Goal: Task Accomplishment & Management: Manage account settings

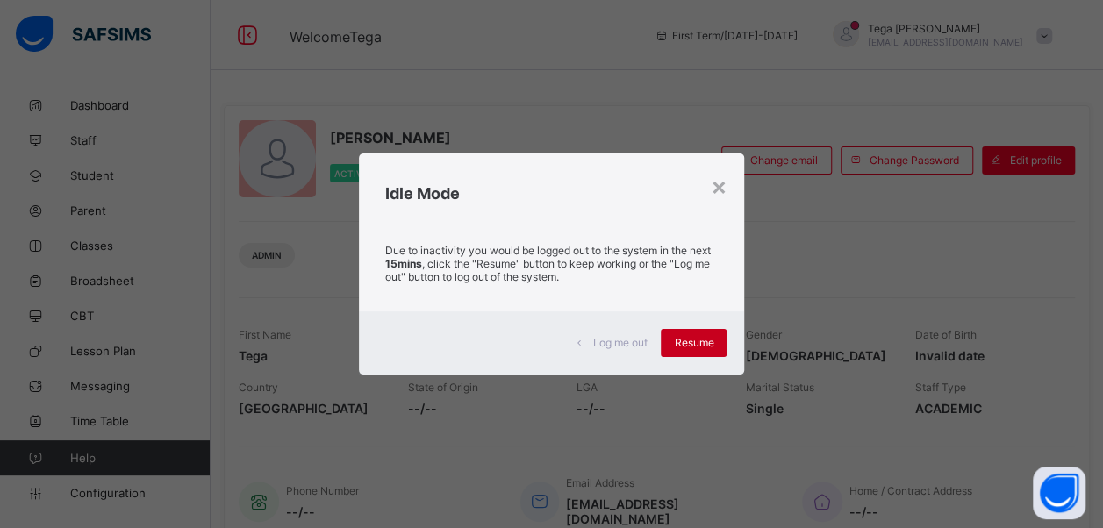
click at [705, 338] on span "Resume" at bounding box center [693, 342] width 39 height 13
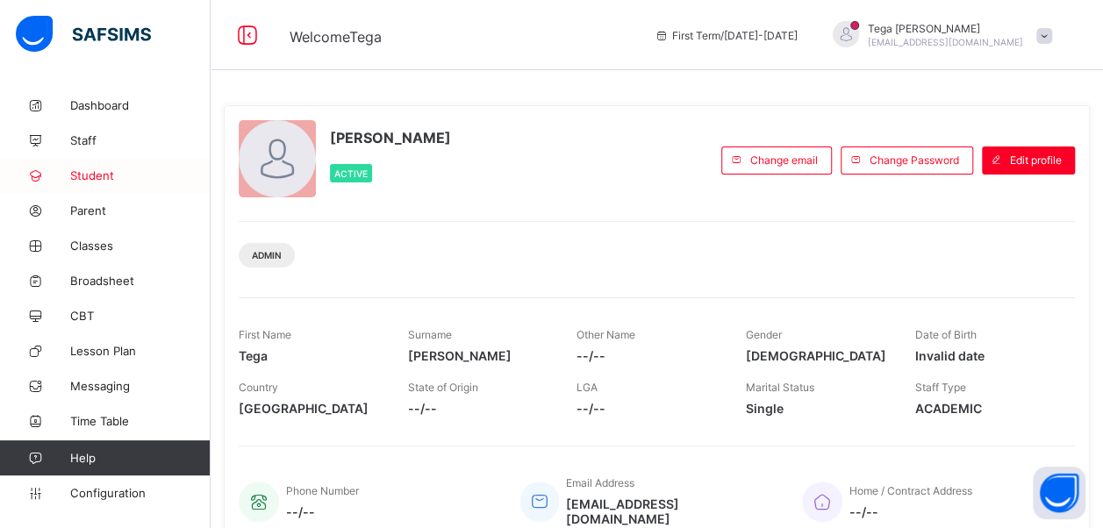
click at [100, 179] on span "Student" at bounding box center [140, 175] width 140 height 14
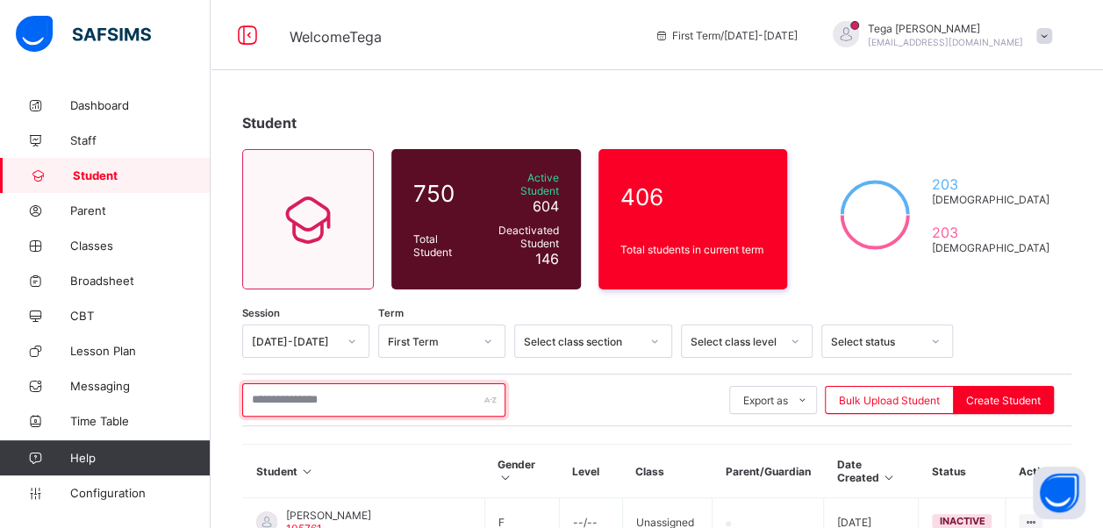
click at [295, 399] on input "text" at bounding box center [373, 399] width 263 height 33
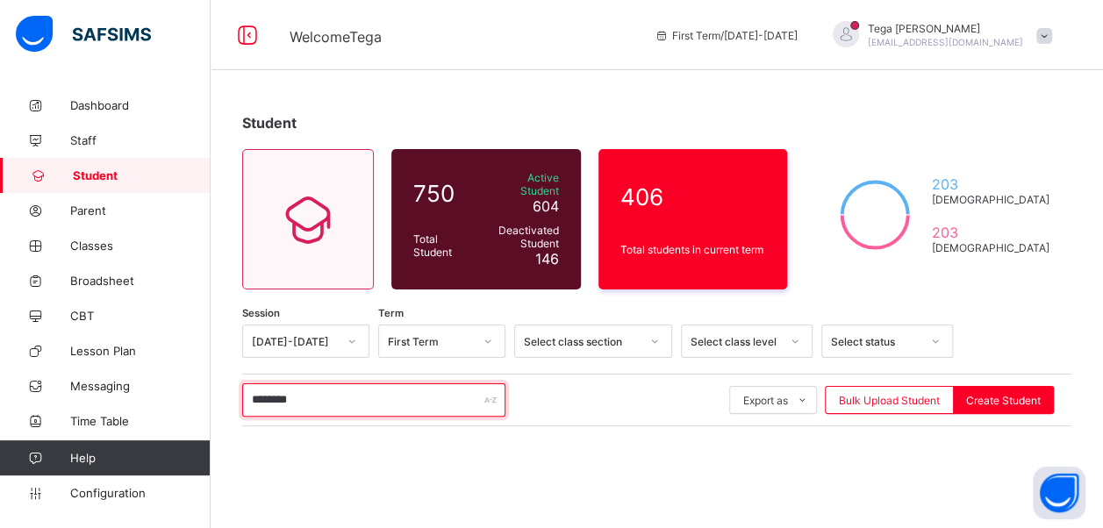
type input "********"
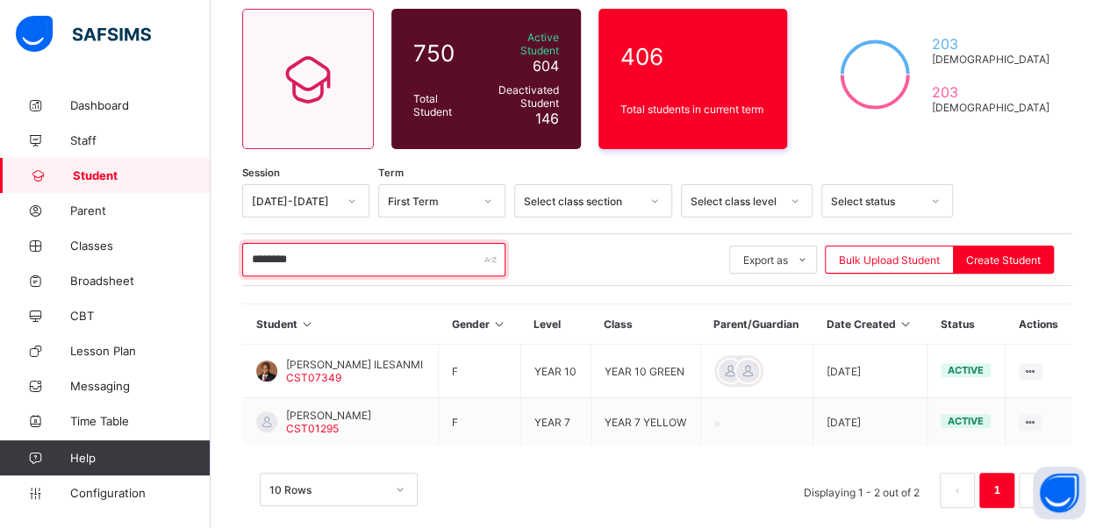
scroll to position [168, 0]
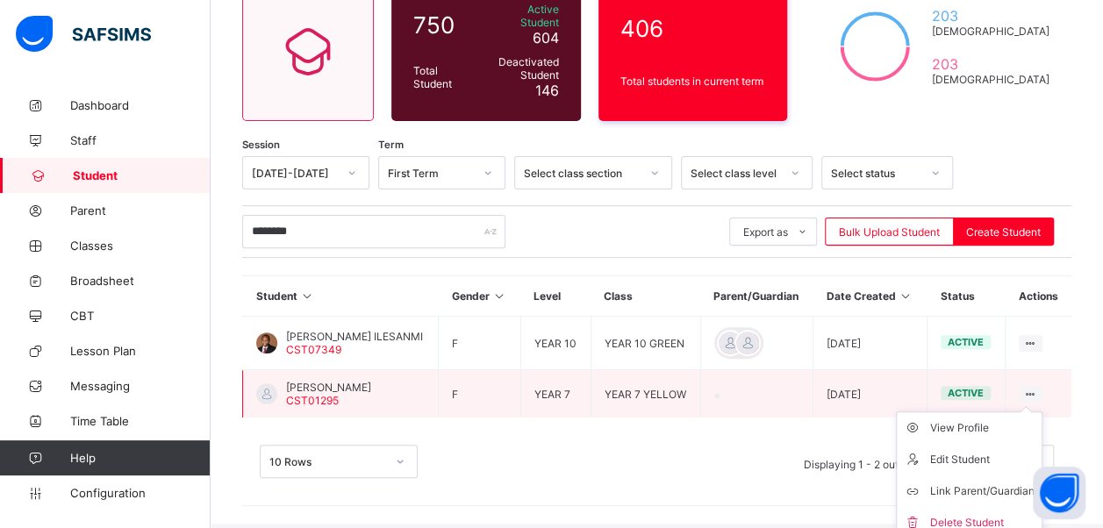
click at [1041, 412] on ul "View Profile Edit Student Link Parent/Guardian Delete Student" at bounding box center [969, 476] width 147 height 128
click at [984, 465] on div "Edit Student" at bounding box center [982, 460] width 104 height 18
select select "**"
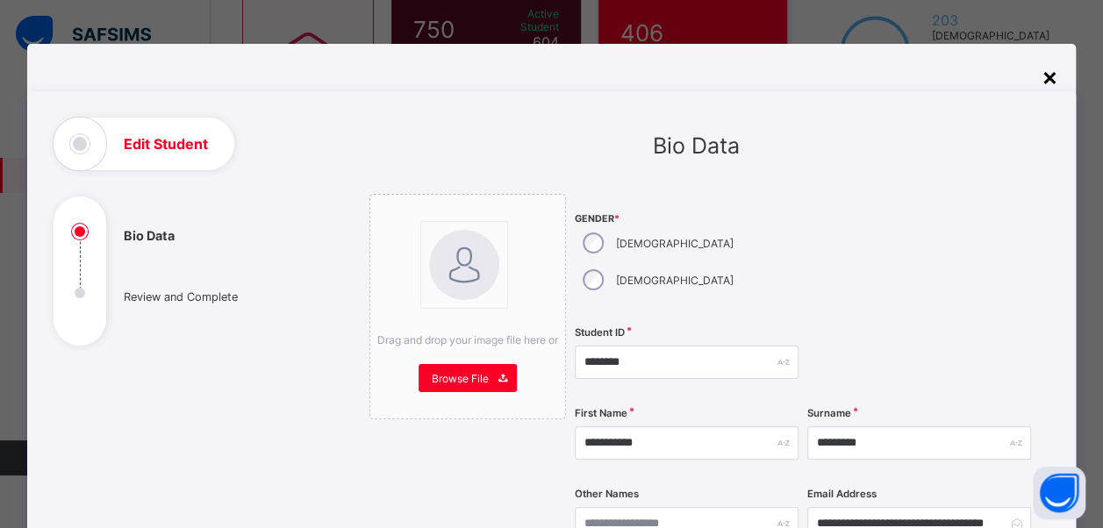
click at [1046, 81] on div "×" at bounding box center [1049, 76] width 17 height 30
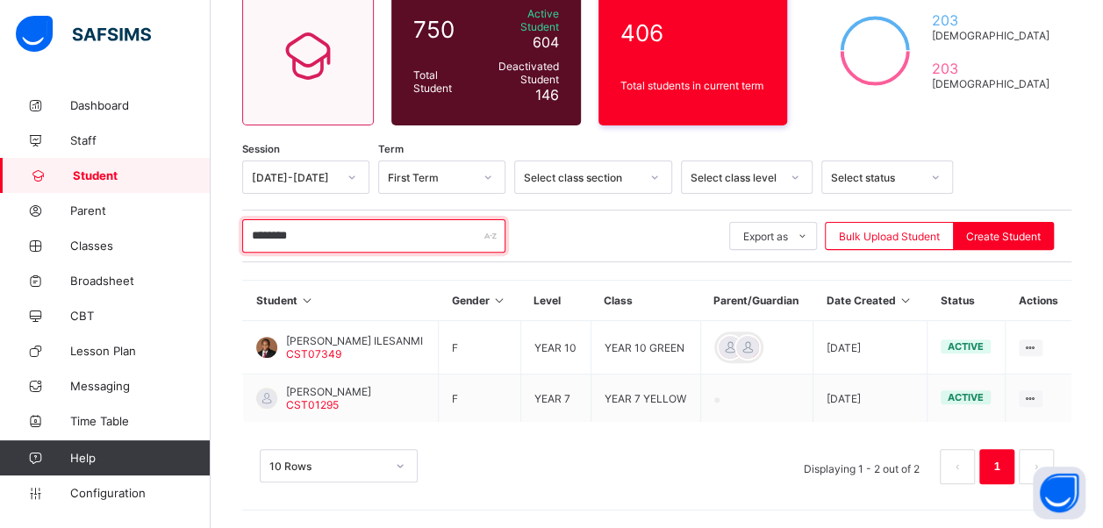
click at [371, 219] on input "********" at bounding box center [373, 235] width 263 height 33
type input "*"
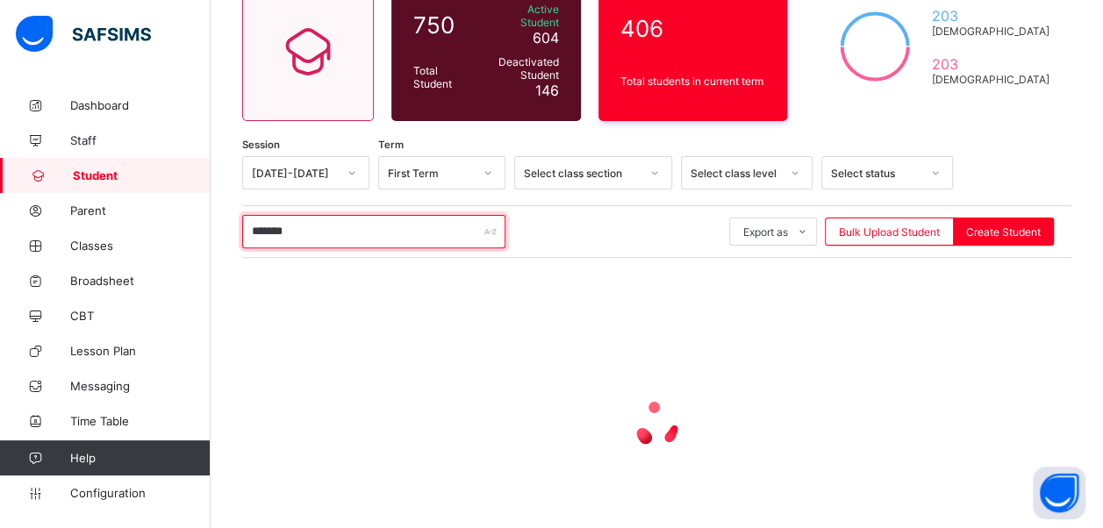
type input "*******"
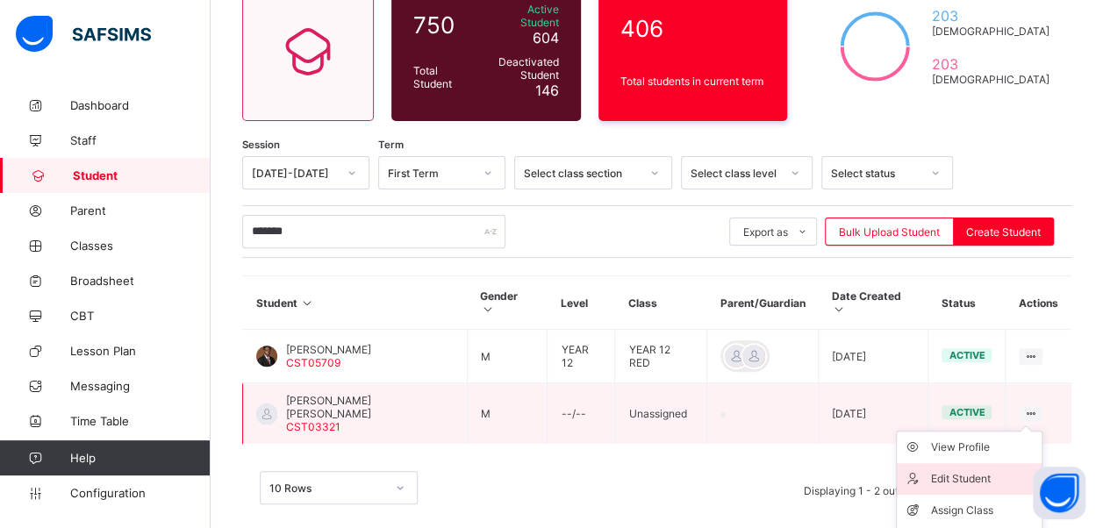
click at [987, 470] on div "Edit Student" at bounding box center [982, 479] width 104 height 18
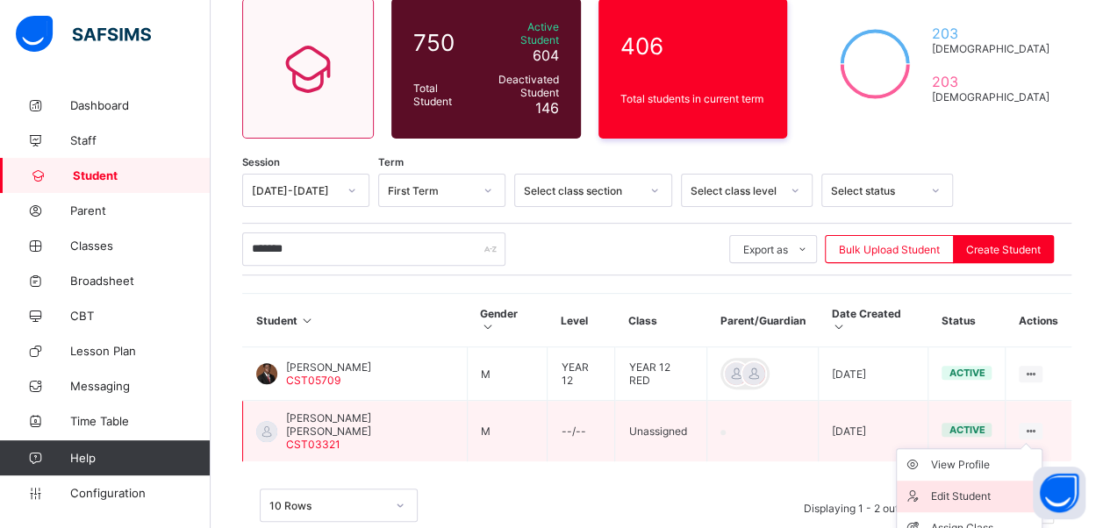
select select "**"
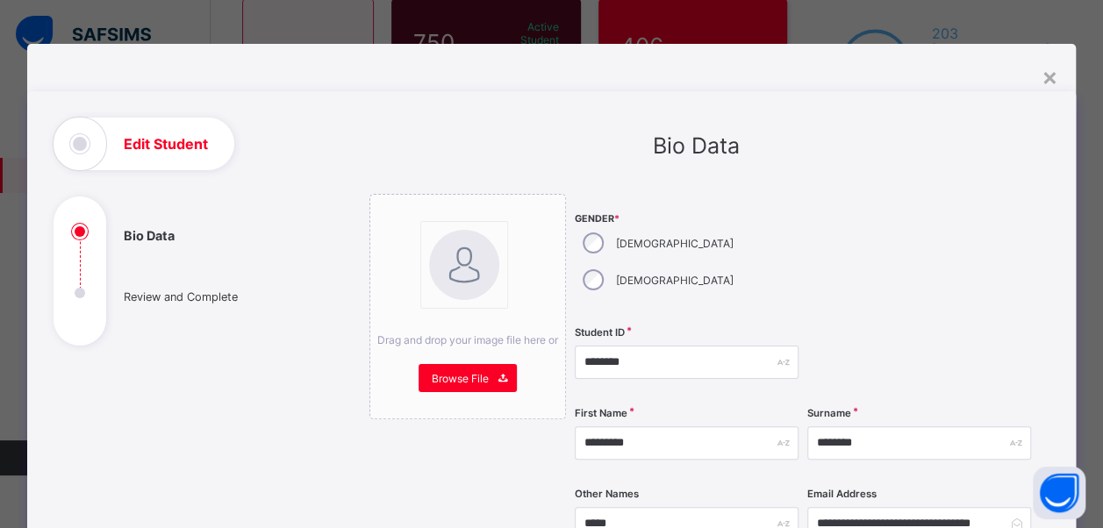
scroll to position [462, 0]
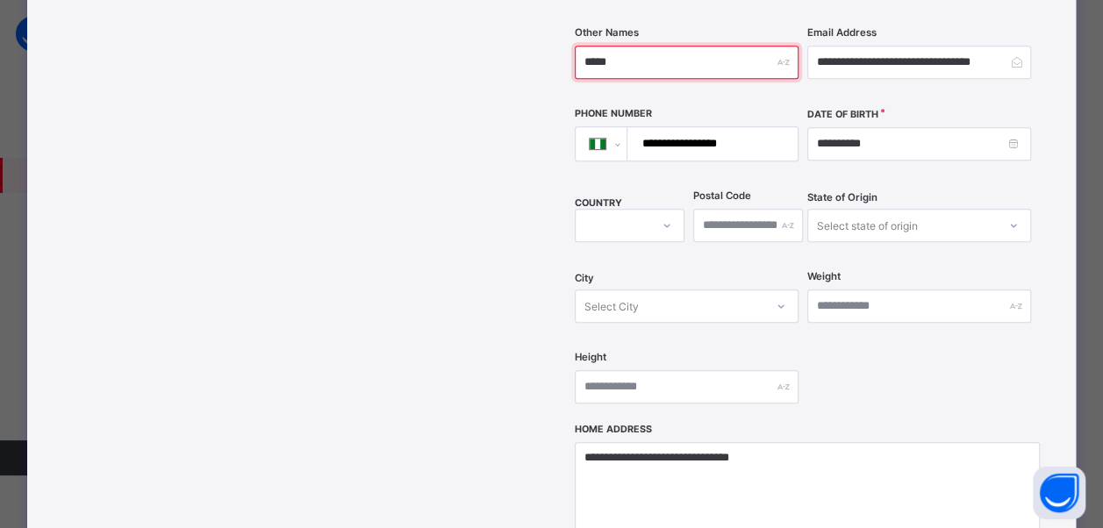
click at [662, 46] on input "*****" at bounding box center [687, 62] width 224 height 33
type input "*"
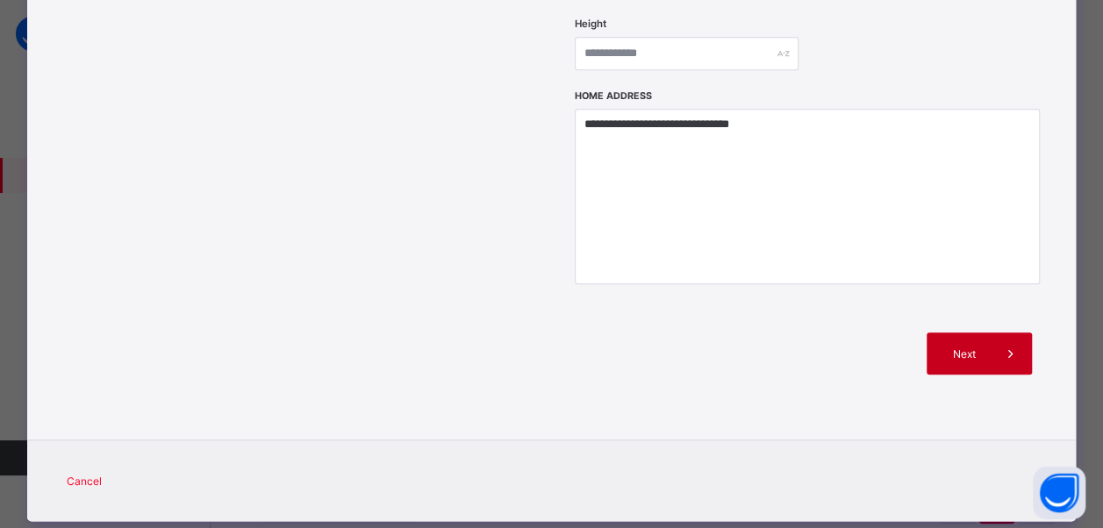
click at [963, 333] on div "Next" at bounding box center [979, 354] width 105 height 42
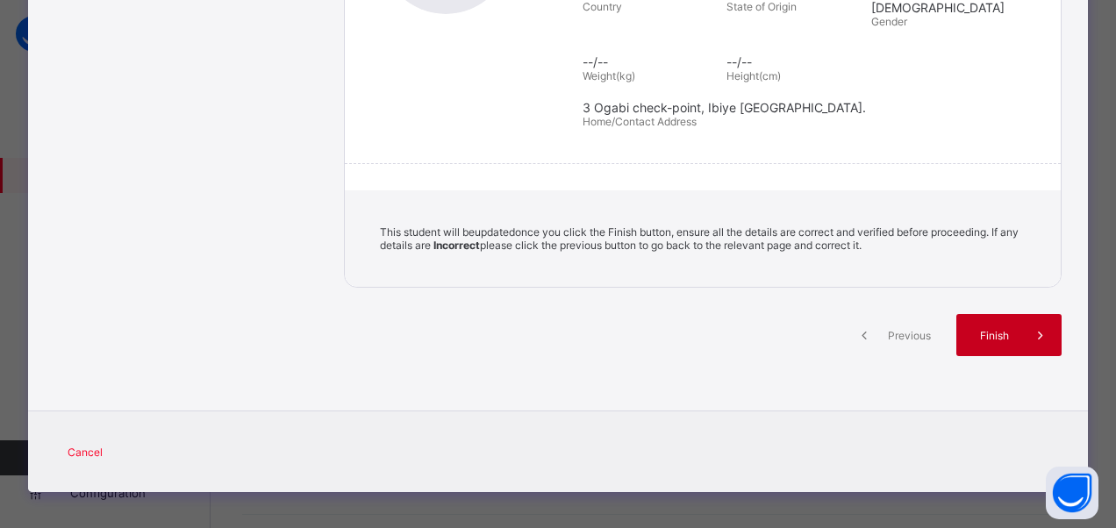
click at [977, 329] on span "Finish" at bounding box center [995, 335] width 50 height 13
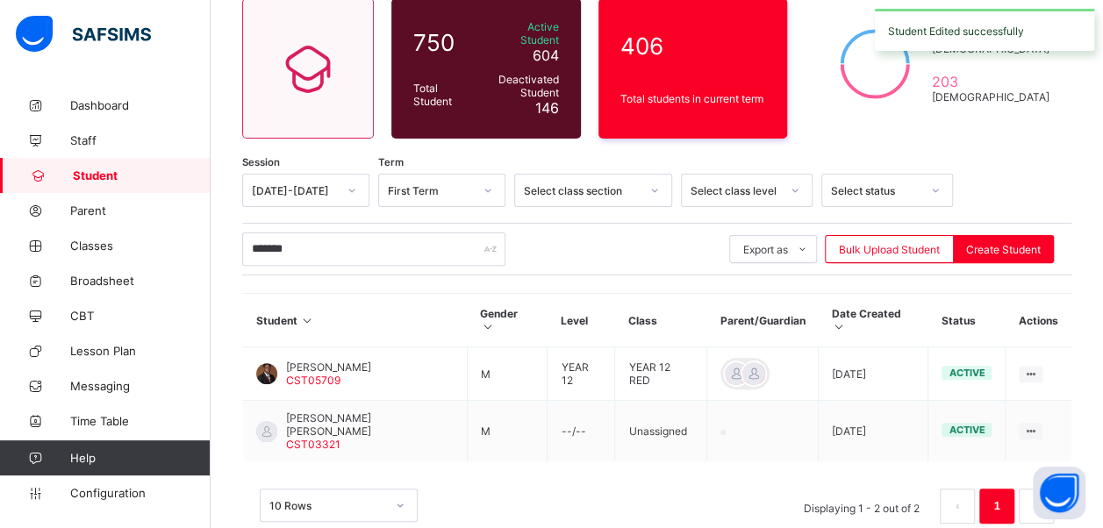
click at [1006, 347] on td "active" at bounding box center [966, 374] width 77 height 54
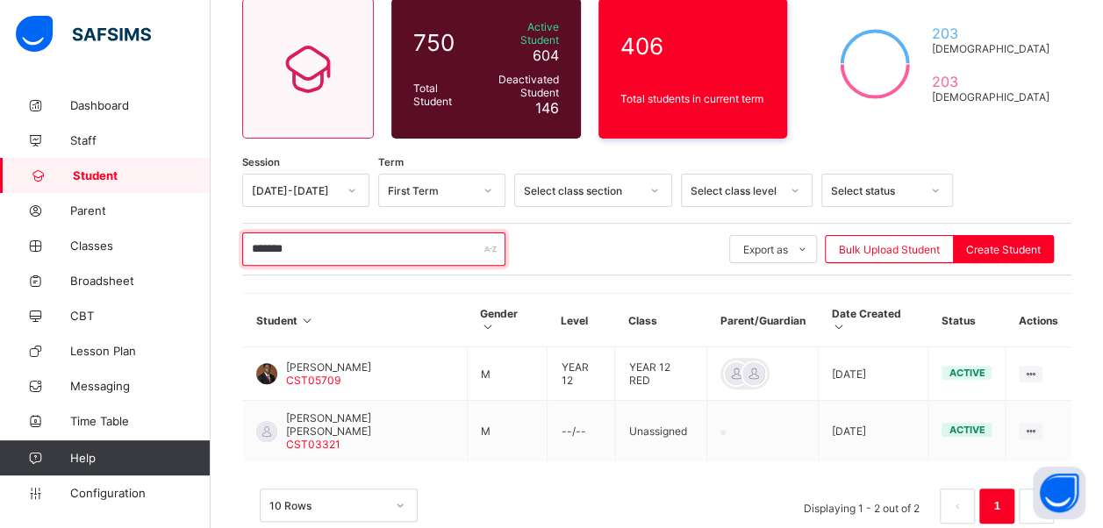
click at [338, 247] on input "*******" at bounding box center [373, 249] width 263 height 33
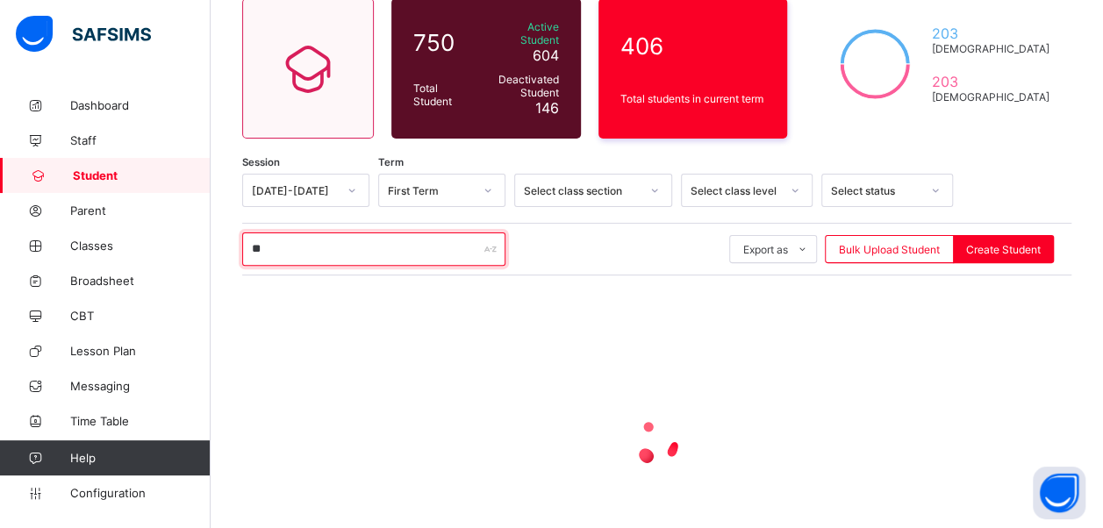
type input "*"
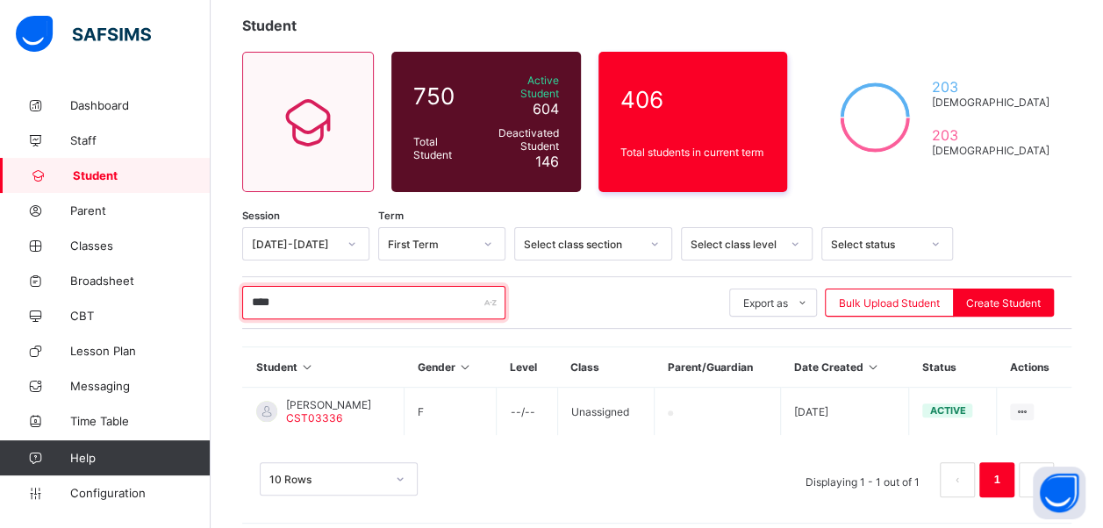
type input "****"
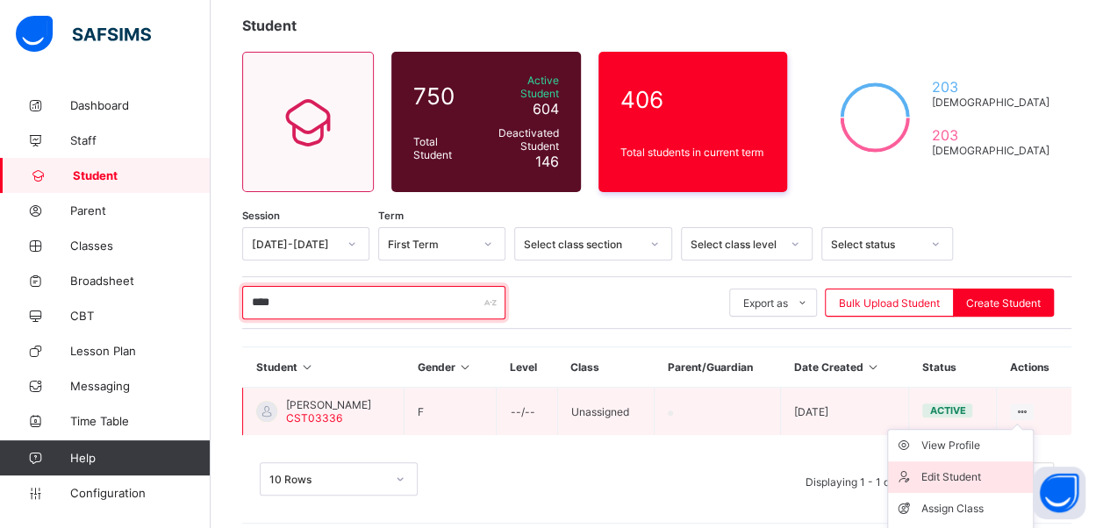
scroll to position [144, 0]
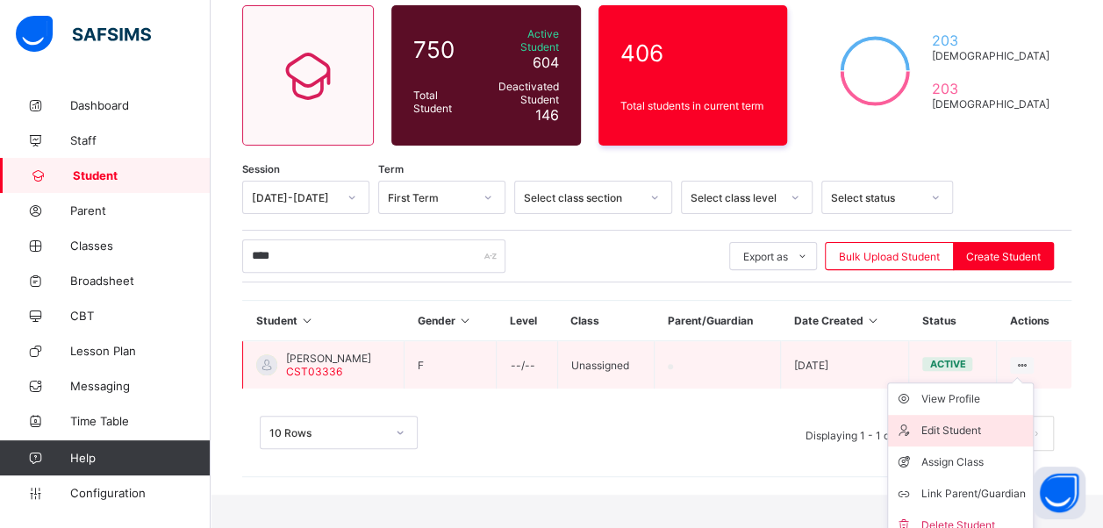
click at [1000, 422] on div "Edit Student" at bounding box center [973, 431] width 104 height 18
select select "**"
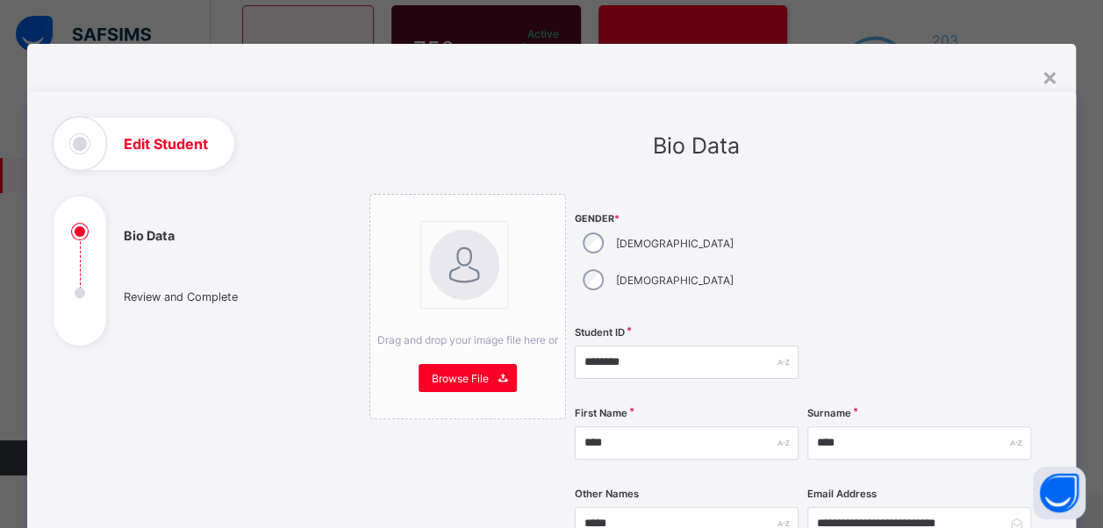
scroll to position [97, 0]
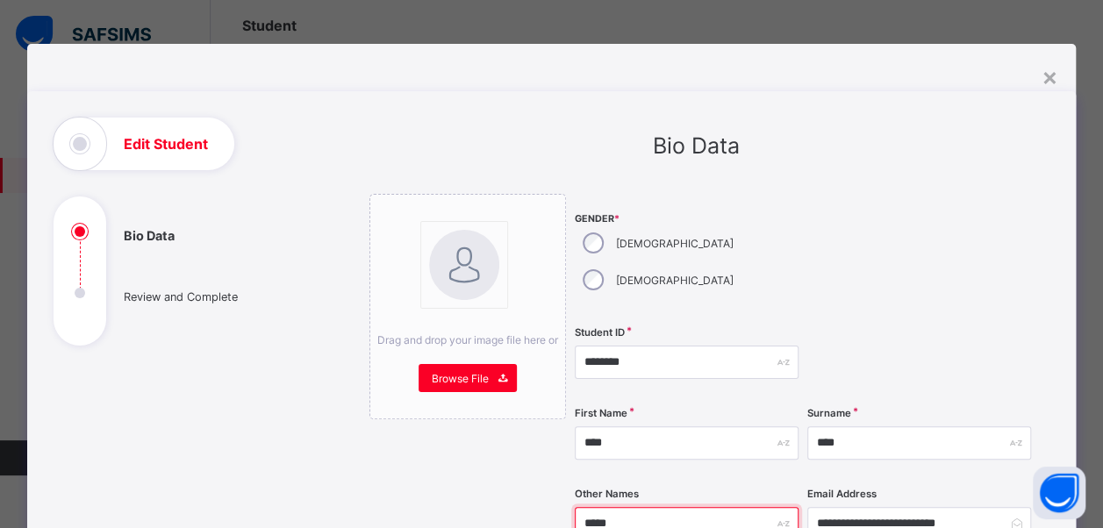
click at [660, 507] on input "*****" at bounding box center [687, 523] width 224 height 33
type input "*"
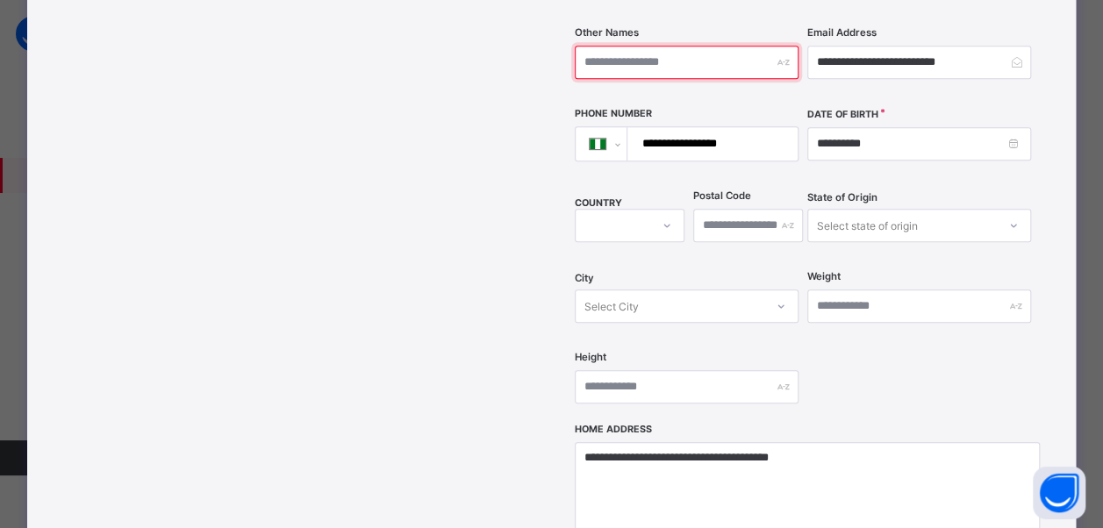
scroll to position [795, 0]
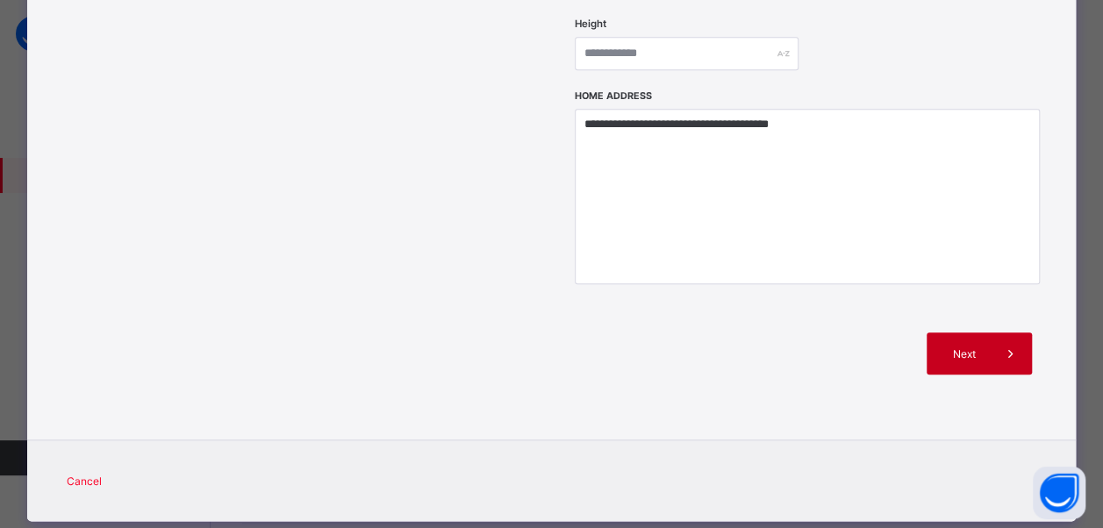
click at [960, 347] on span "Next" at bounding box center [965, 353] width 50 height 13
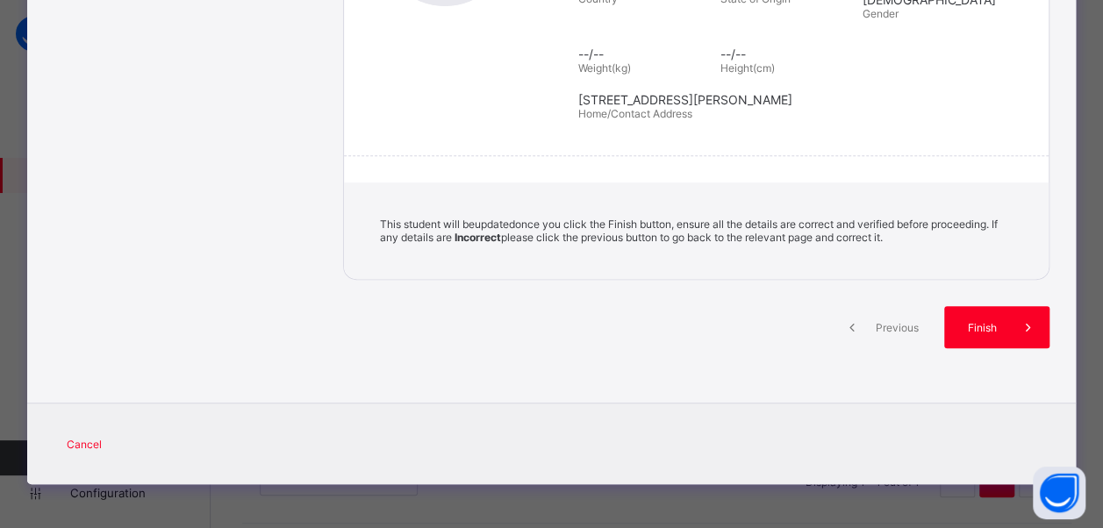
scroll to position [370, 0]
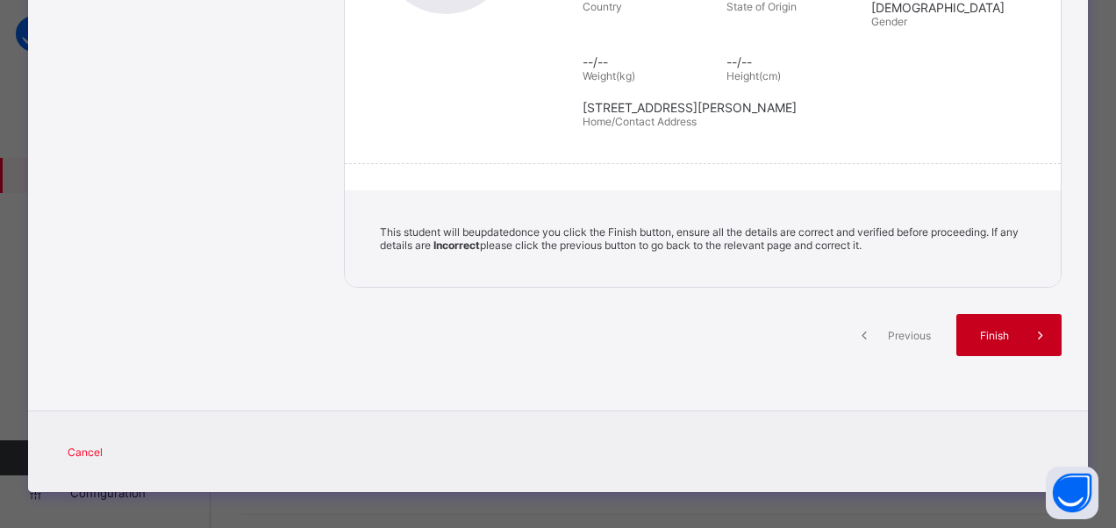
click at [983, 329] on span "Finish" at bounding box center [995, 335] width 50 height 13
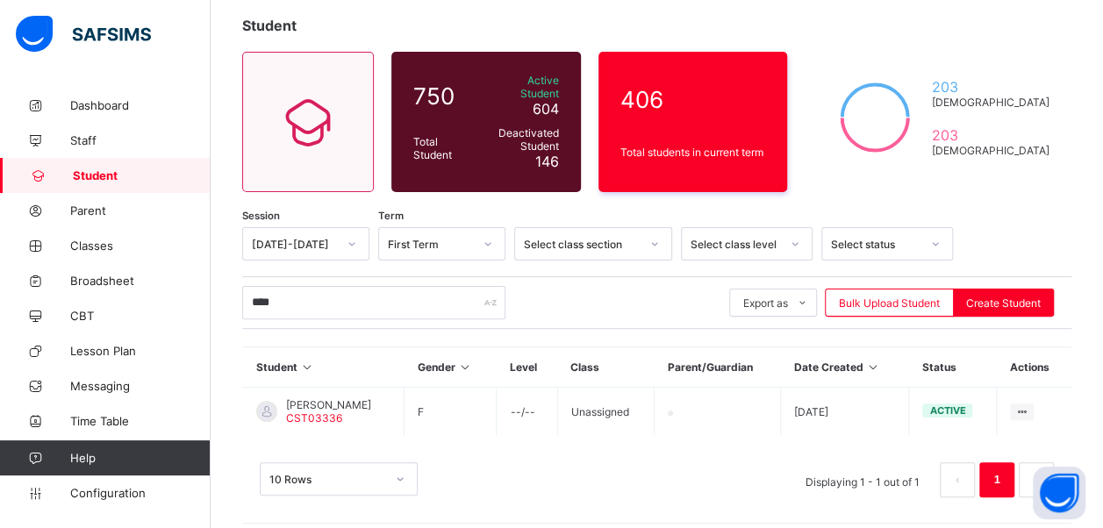
click at [100, 177] on span "Student" at bounding box center [142, 175] width 138 height 14
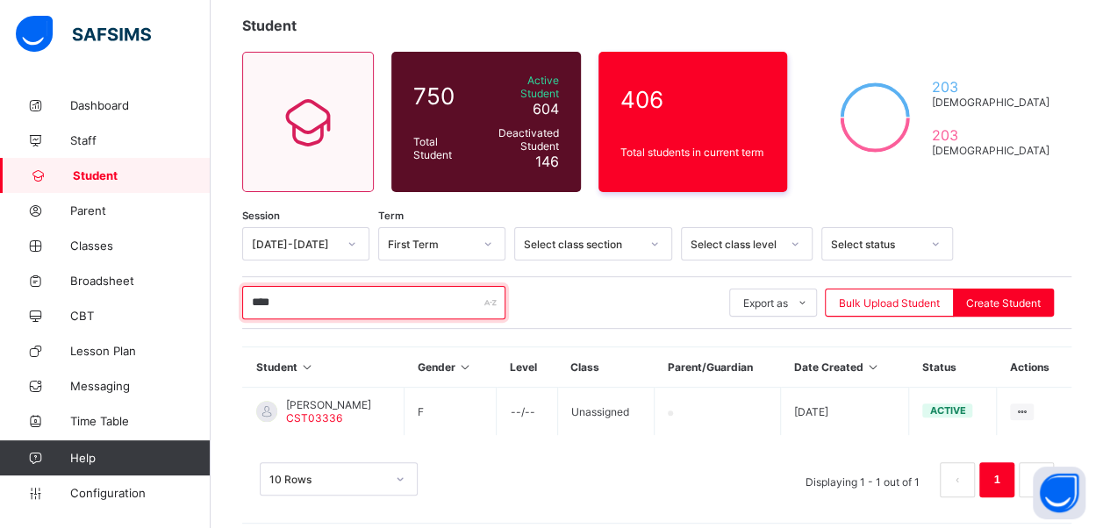
click at [314, 291] on input "****" at bounding box center [373, 302] width 263 height 33
type input "*"
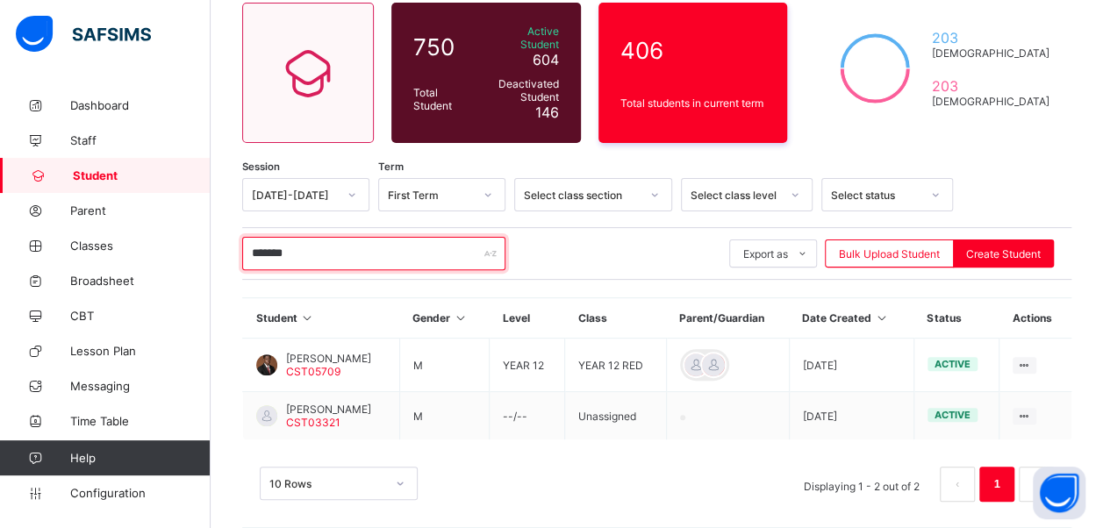
scroll to position [151, 0]
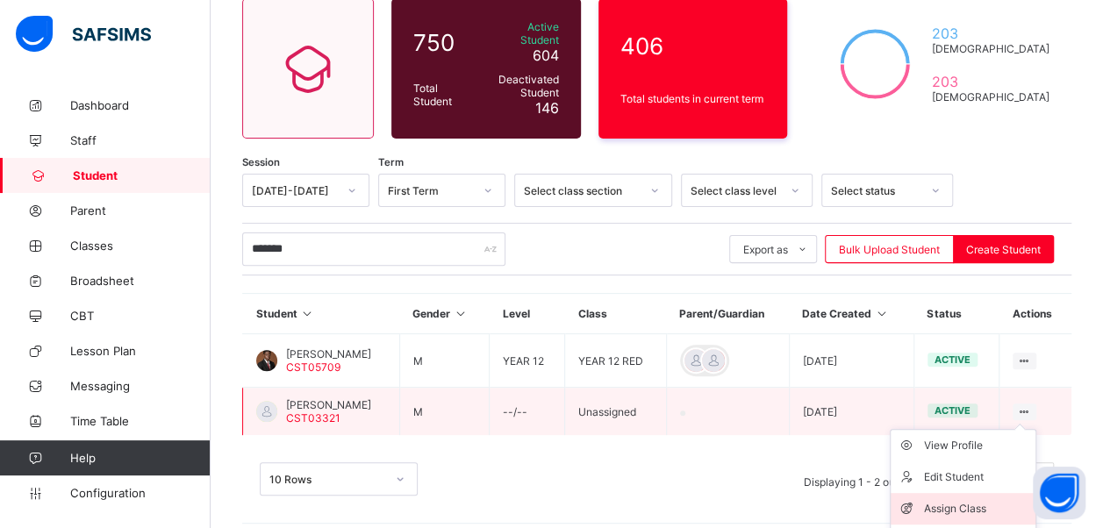
click at [984, 500] on div "Assign Class" at bounding box center [976, 509] width 104 height 18
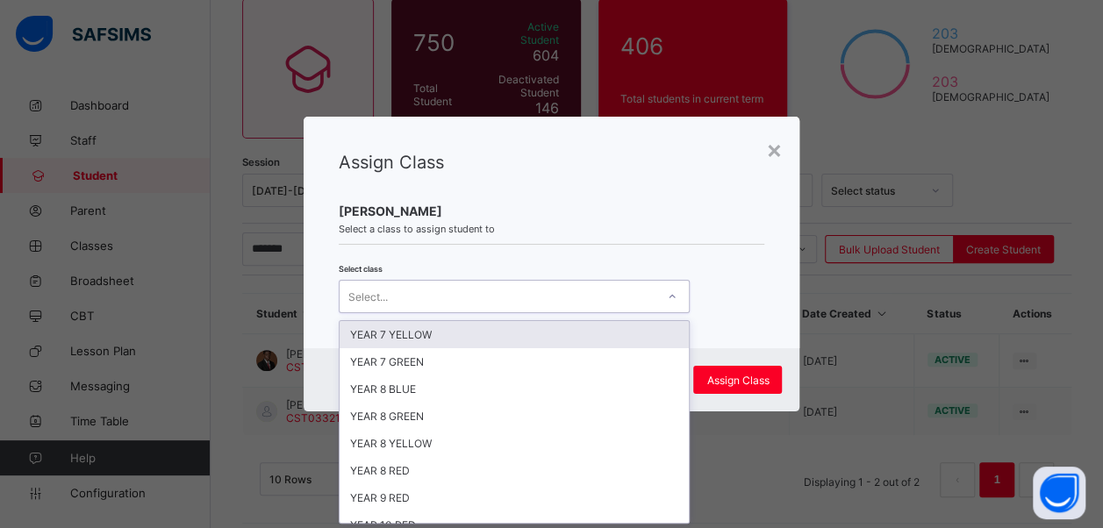
scroll to position [0, 0]
click at [667, 298] on icon at bounding box center [672, 297] width 11 height 18
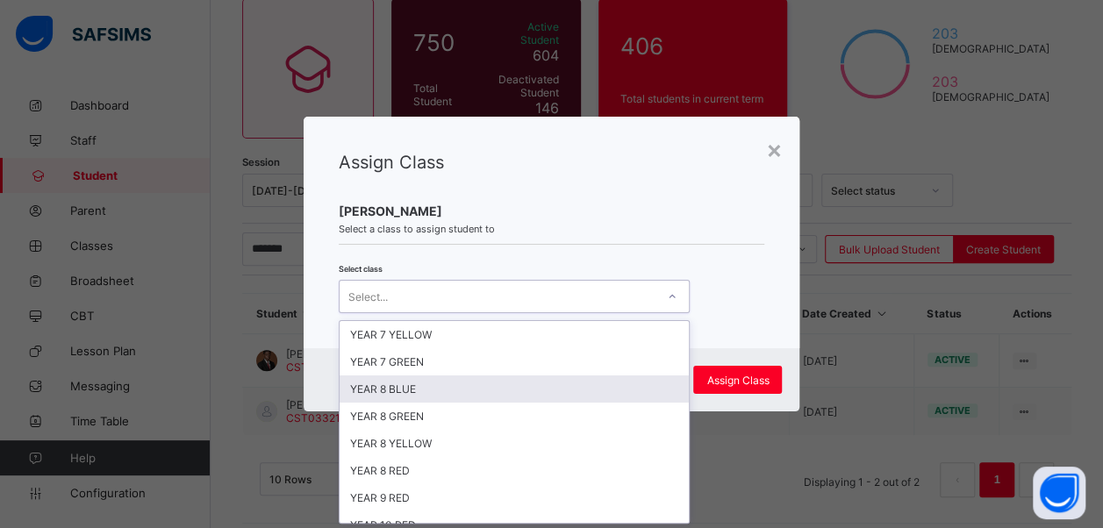
click at [602, 390] on div "YEAR 8 BLUE" at bounding box center [514, 389] width 349 height 27
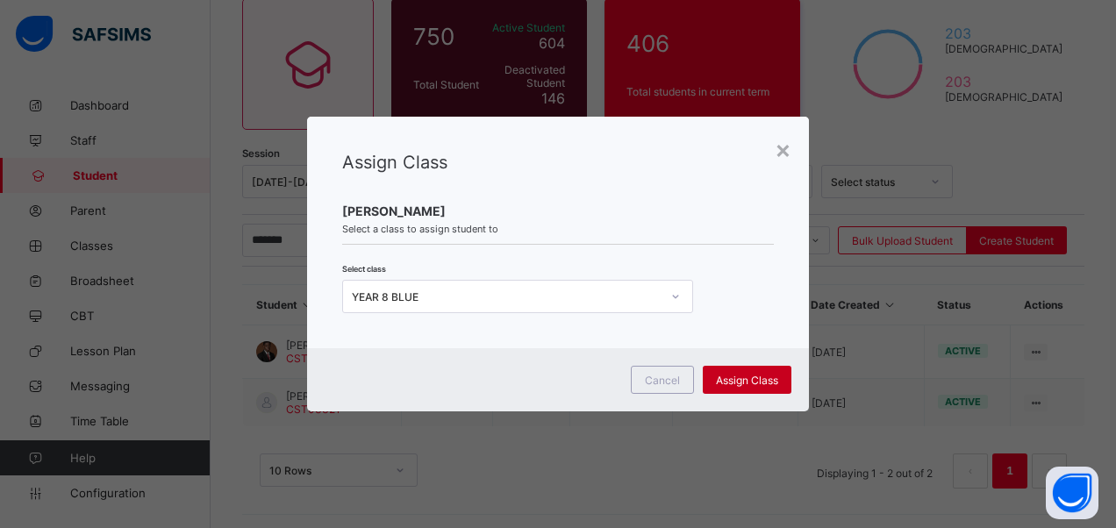
click at [741, 375] on span "Assign Class" at bounding box center [747, 380] width 62 height 13
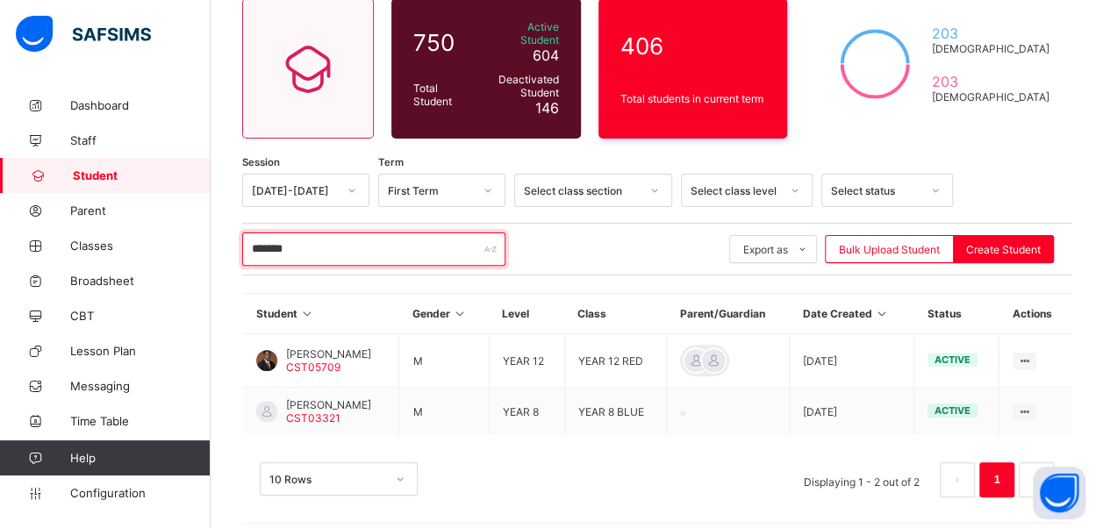
click at [462, 233] on input "*******" at bounding box center [373, 249] width 263 height 33
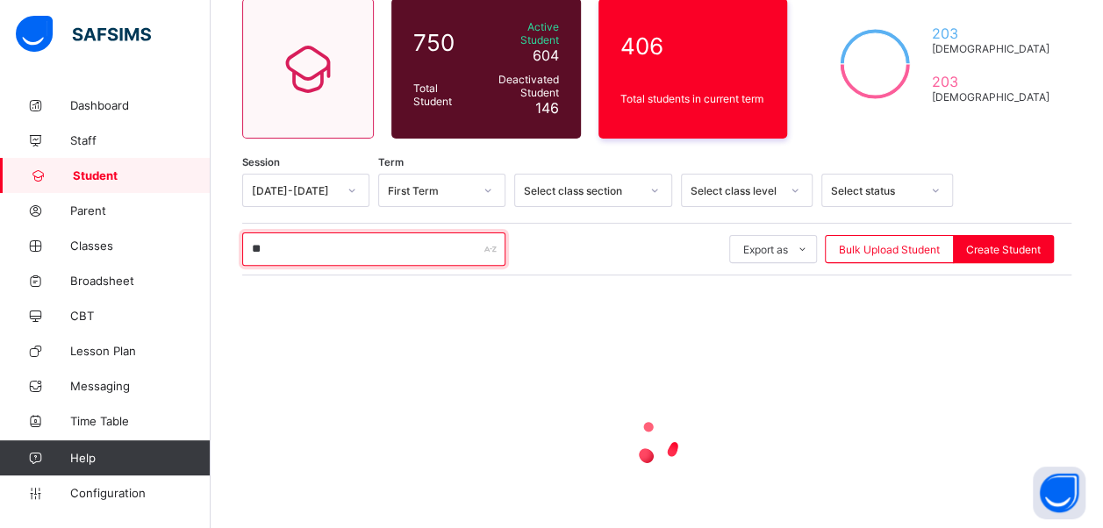
type input "*"
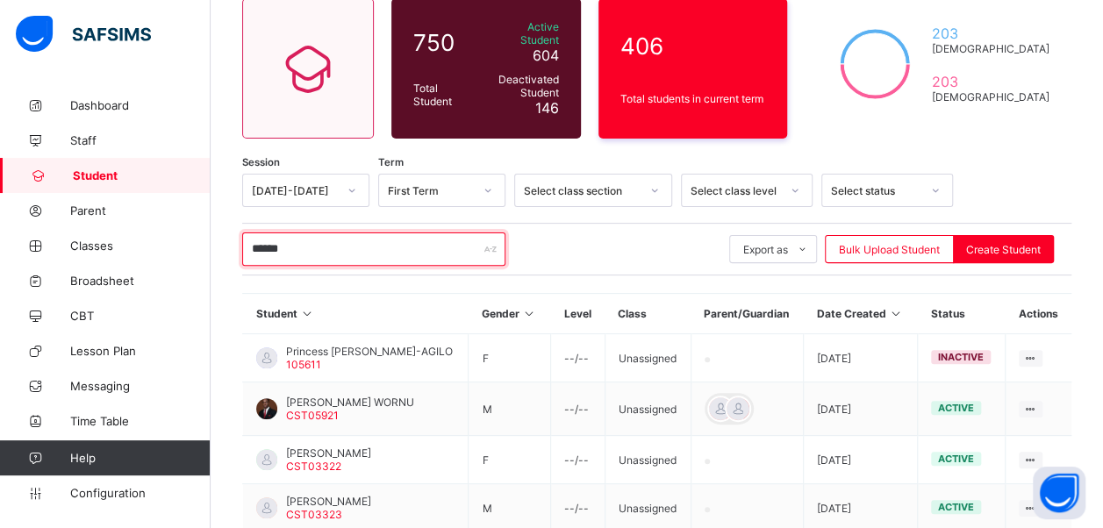
scroll to position [244, 0]
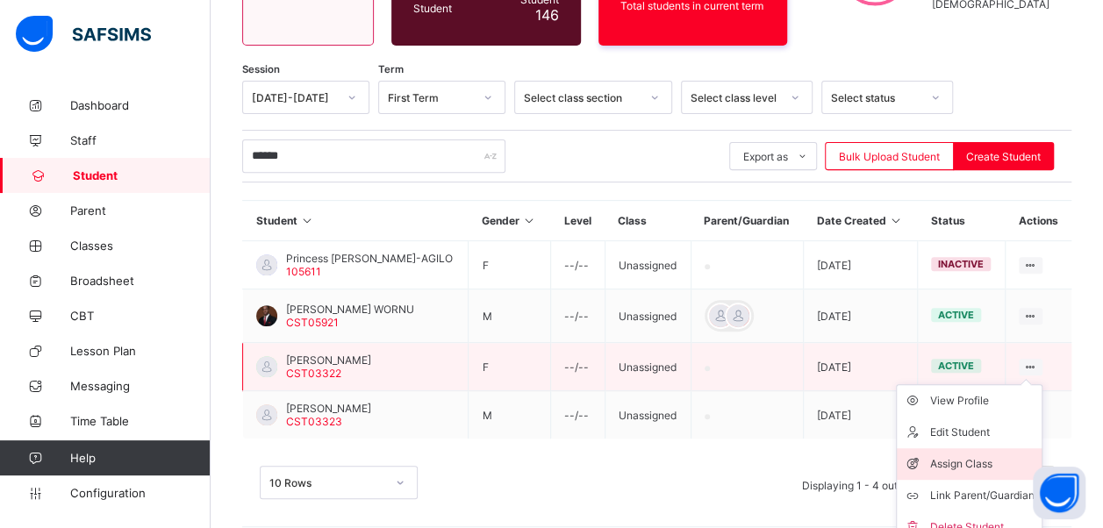
click at [985, 455] on div "Assign Class" at bounding box center [982, 464] width 104 height 18
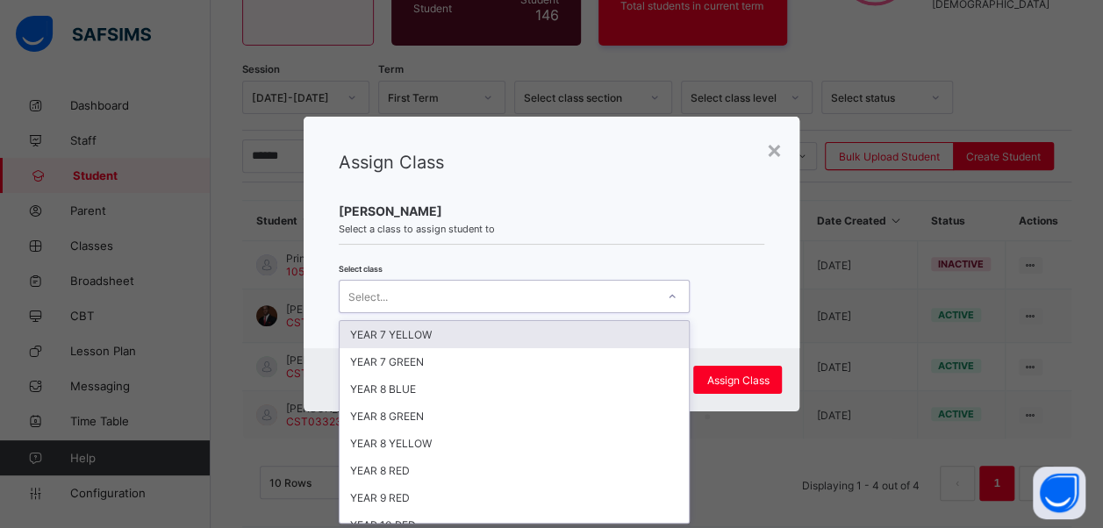
scroll to position [0, 0]
click at [669, 297] on icon at bounding box center [672, 297] width 11 height 18
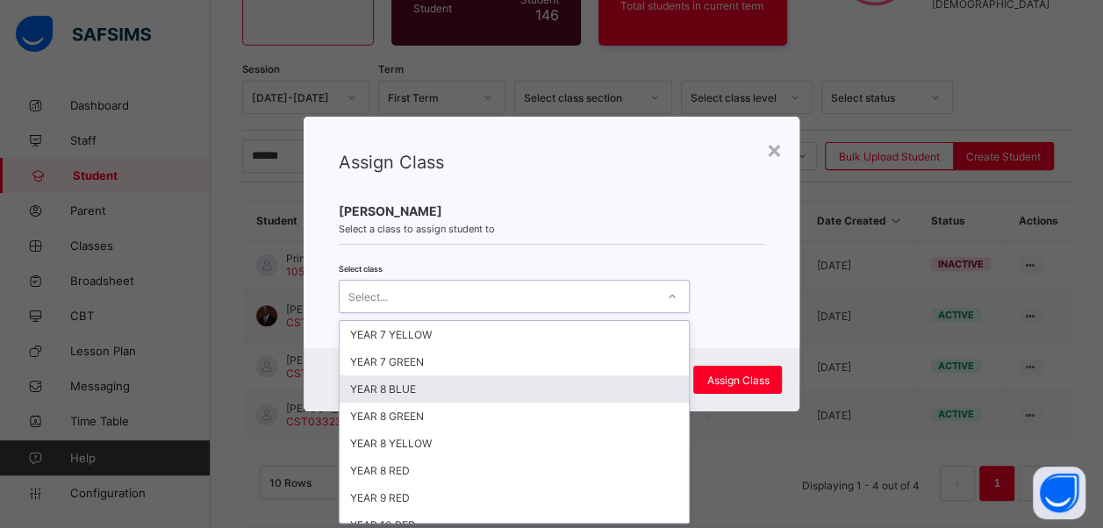
click at [563, 389] on div "YEAR 8 BLUE" at bounding box center [514, 389] width 349 height 27
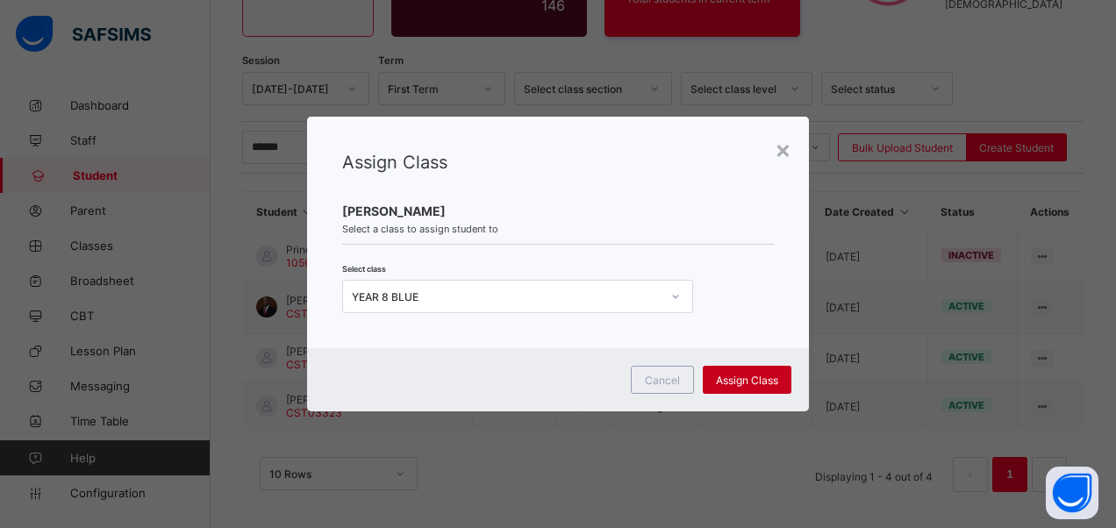
click at [735, 372] on div "Assign Class" at bounding box center [747, 380] width 89 height 28
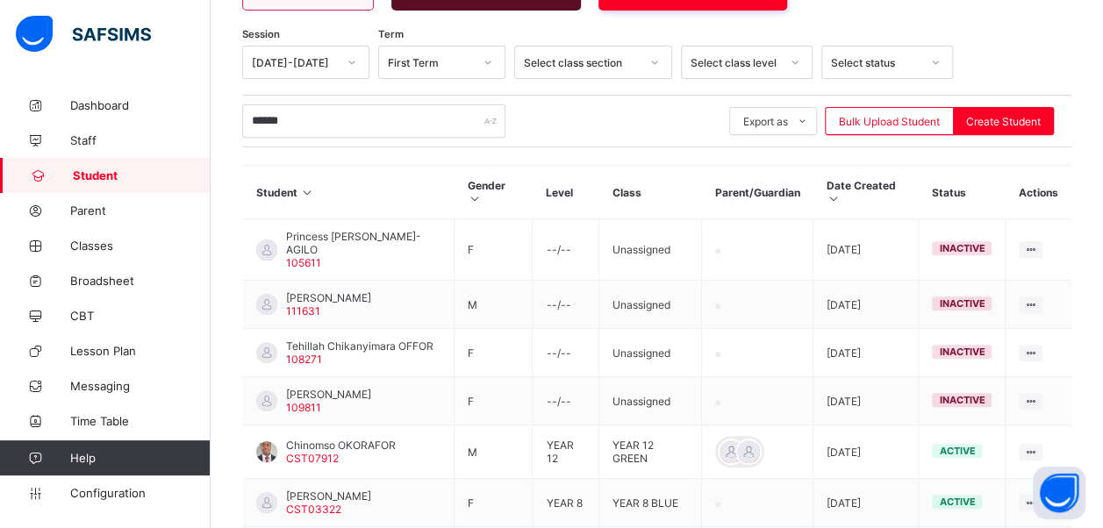
scroll to position [244, 0]
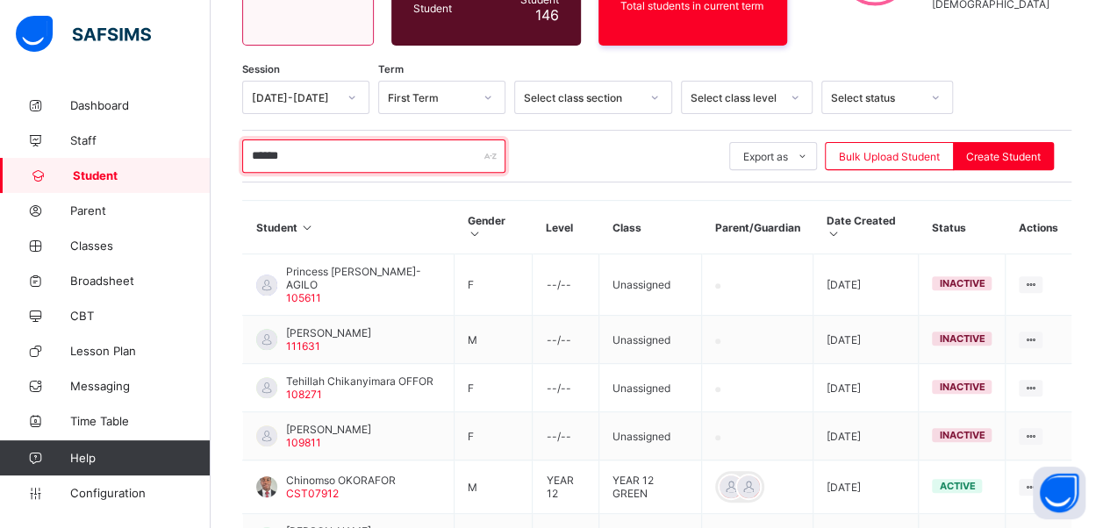
click at [326, 145] on input "******" at bounding box center [373, 156] width 263 height 33
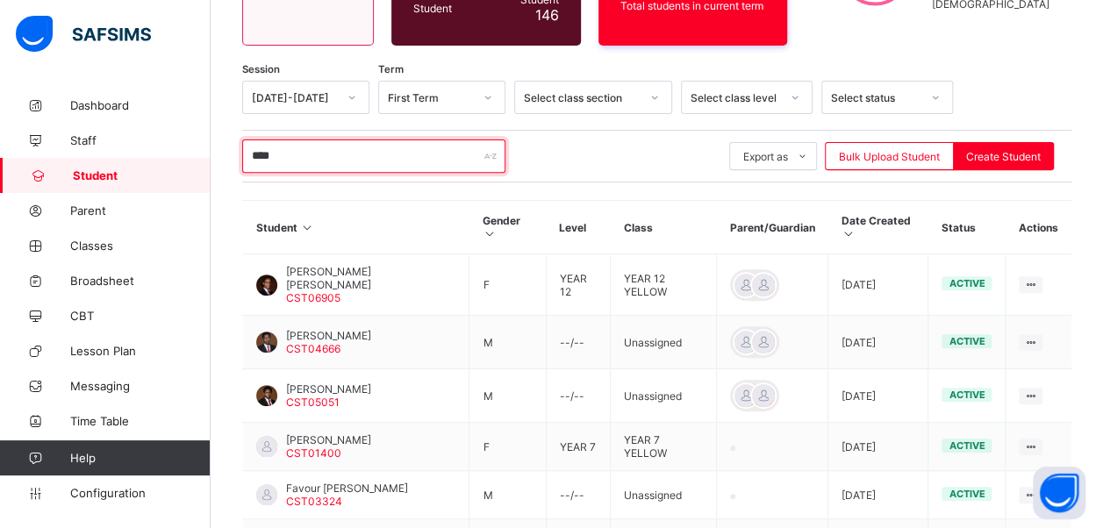
scroll to position [375, 0]
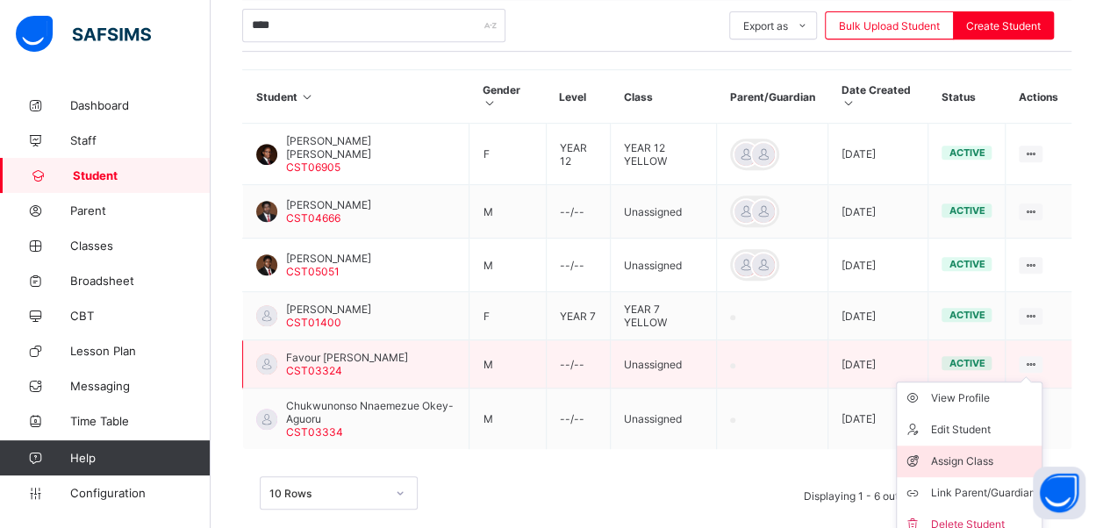
click at [987, 453] on div "Assign Class" at bounding box center [982, 462] width 104 height 18
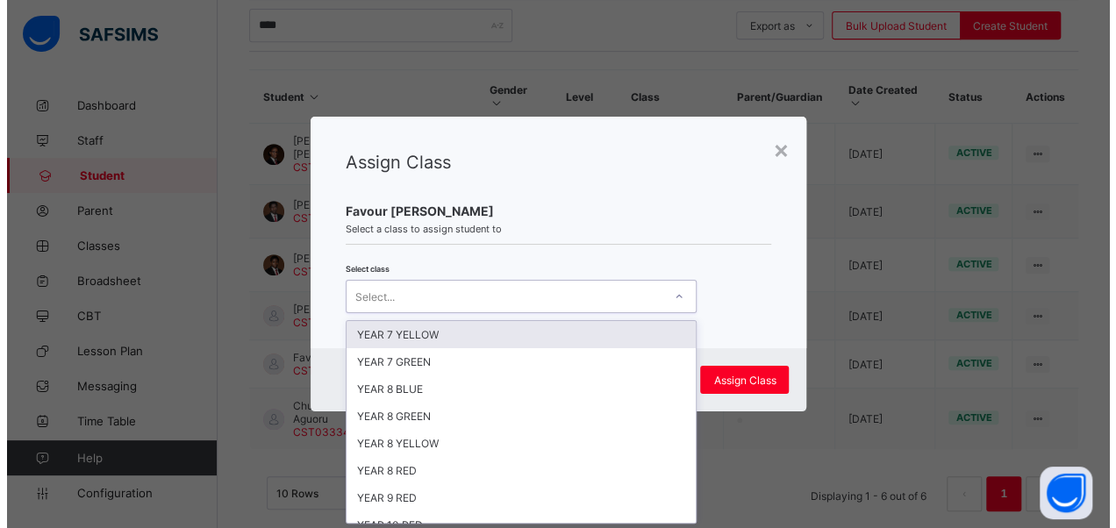
scroll to position [0, 0]
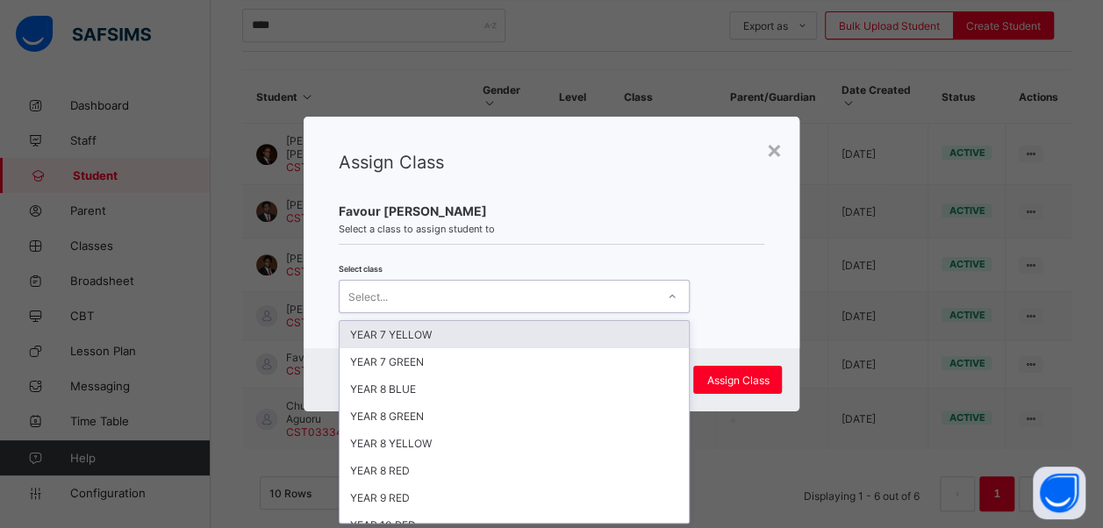
click at [392, 296] on div "Select..." at bounding box center [498, 296] width 316 height 25
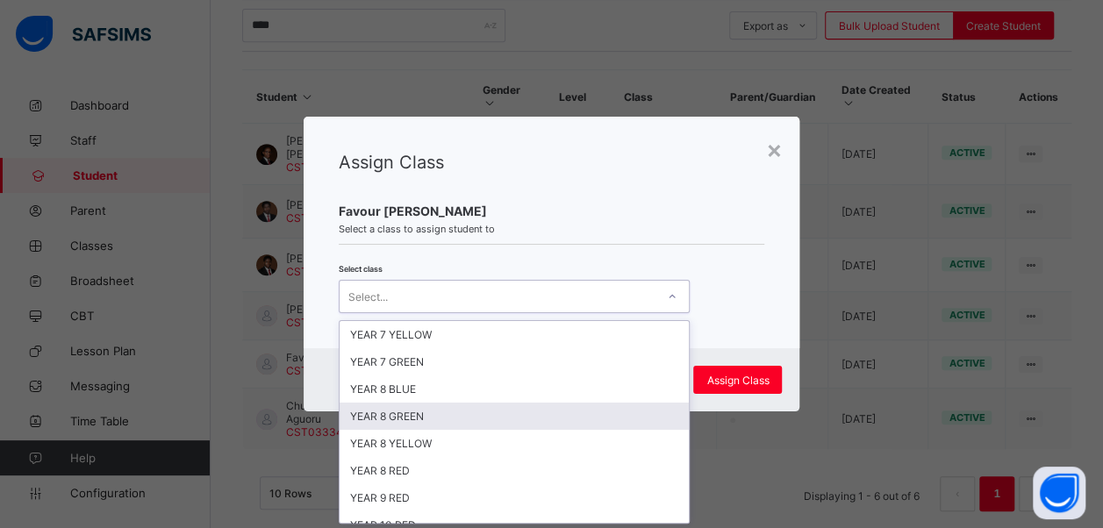
click at [459, 409] on div "YEAR 8 GREEN" at bounding box center [514, 416] width 349 height 27
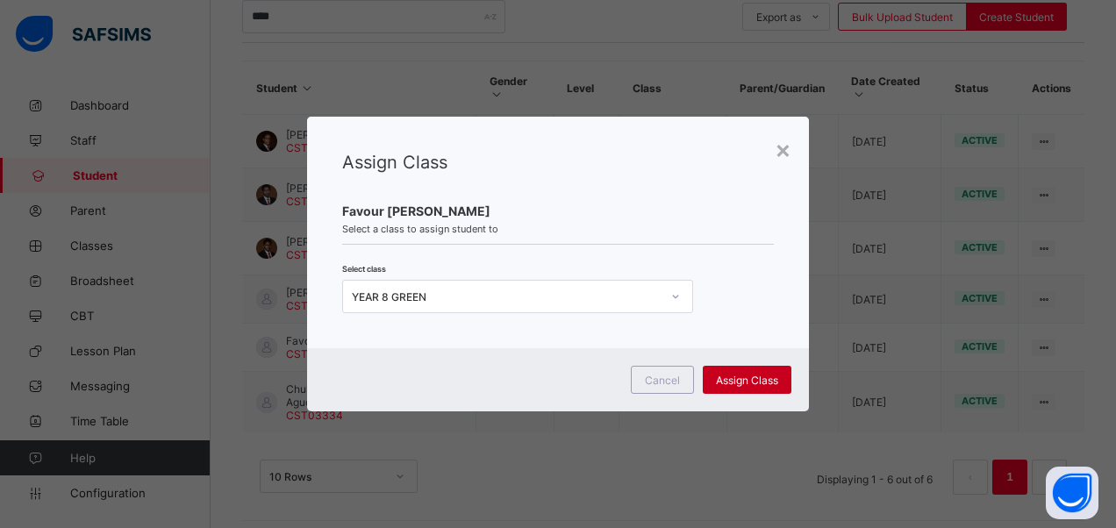
click at [762, 374] on span "Assign Class" at bounding box center [747, 380] width 62 height 13
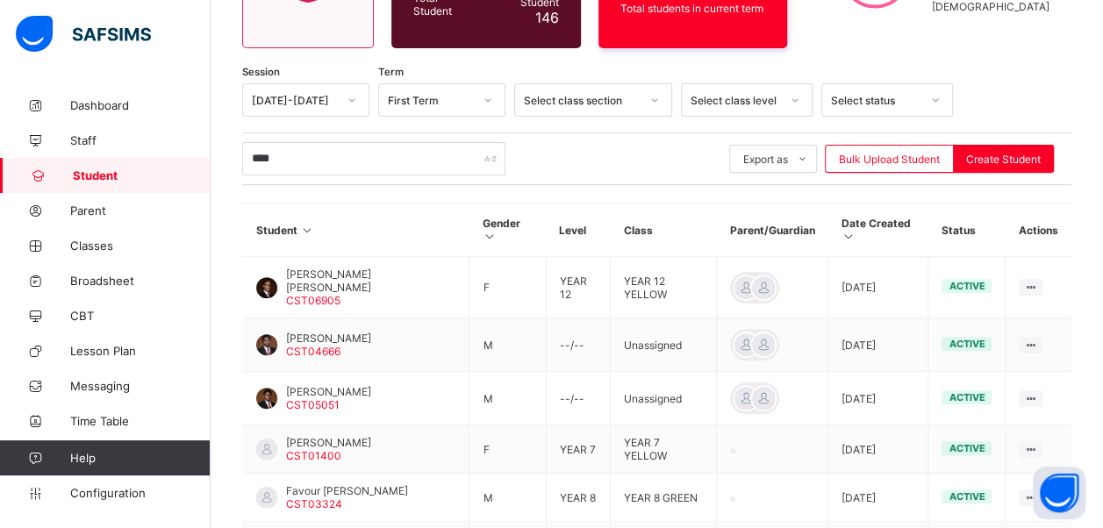
scroll to position [234, 0]
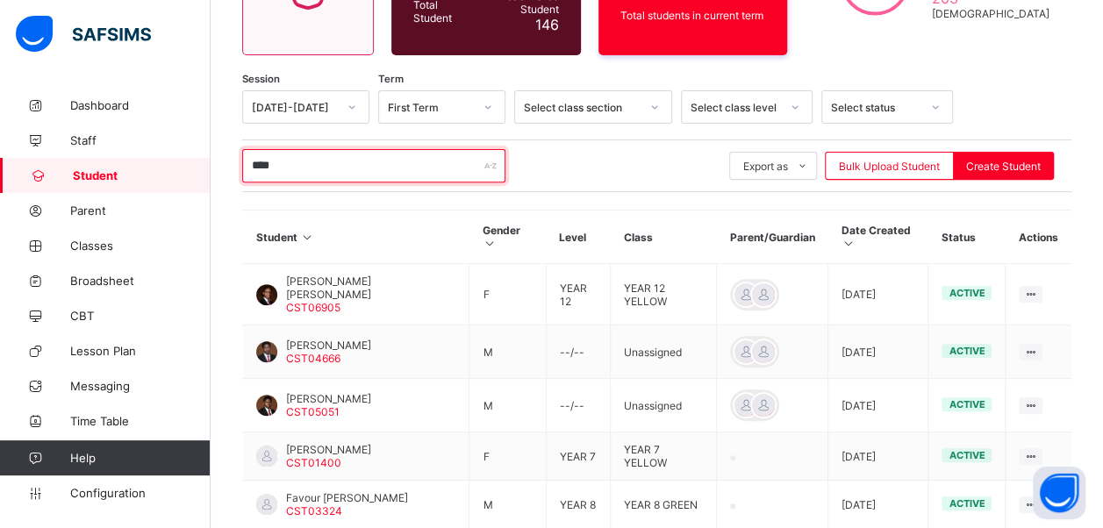
click at [347, 158] on input "****" at bounding box center [373, 165] width 263 height 33
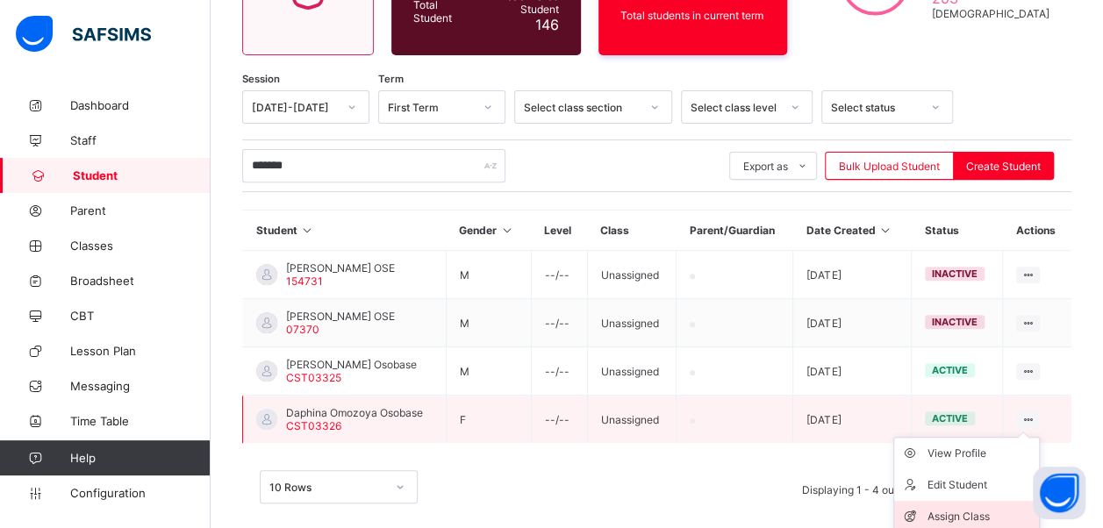
click at [973, 508] on div "Assign Class" at bounding box center [979, 517] width 104 height 18
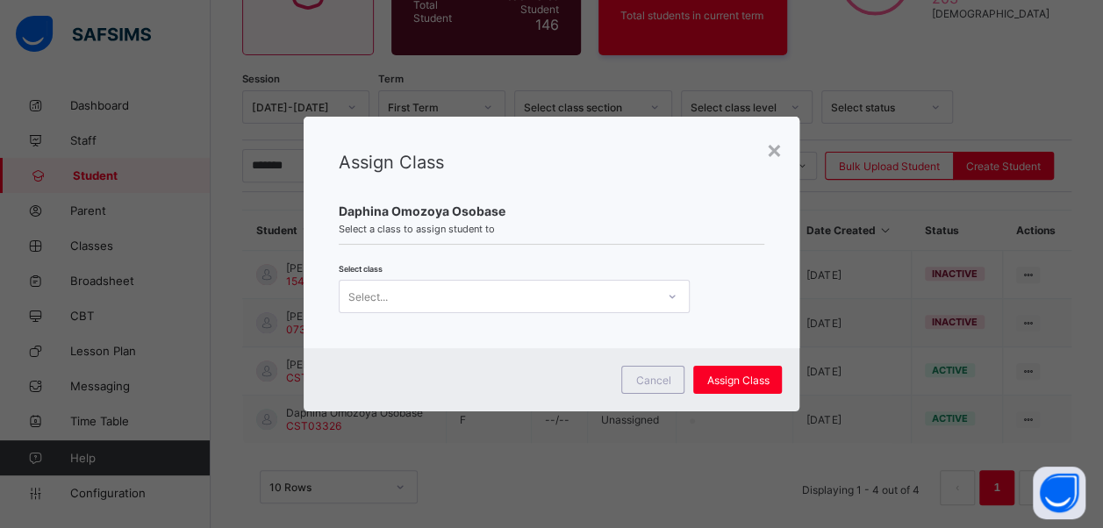
scroll to position [0, 0]
click at [670, 295] on icon at bounding box center [672, 297] width 11 height 18
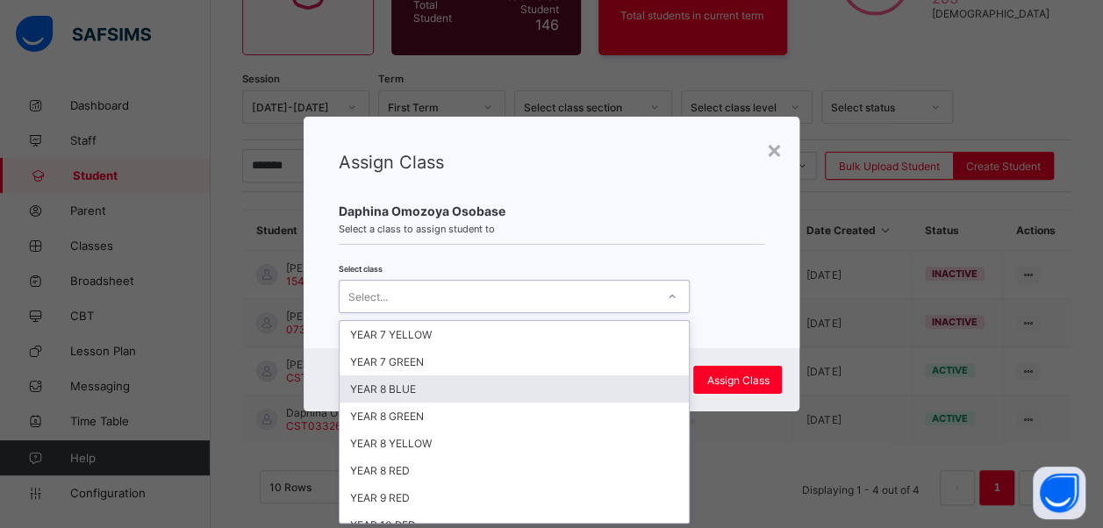
click at [600, 381] on div "YEAR 8 BLUE" at bounding box center [514, 389] width 349 height 27
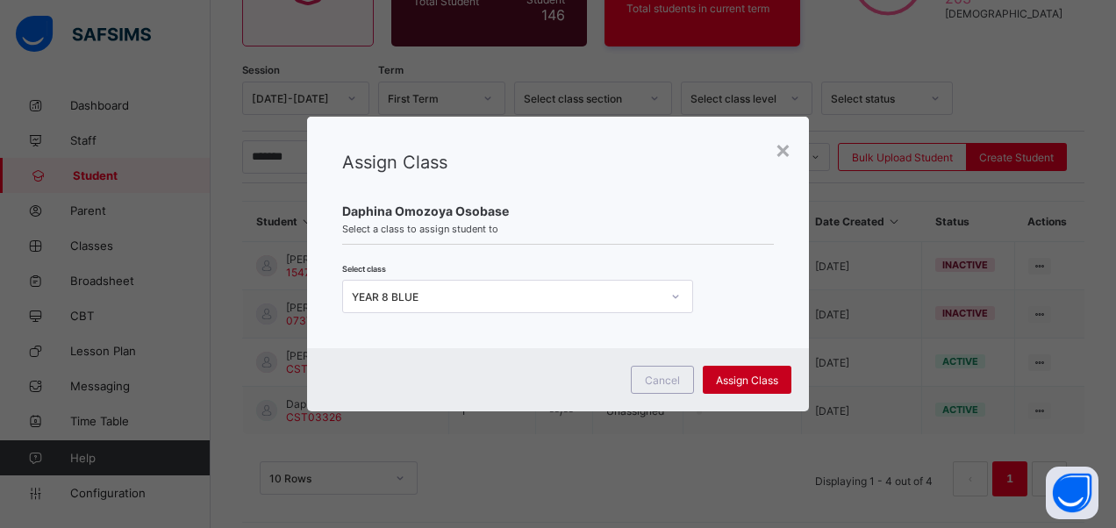
click at [753, 376] on span "Assign Class" at bounding box center [747, 380] width 62 height 13
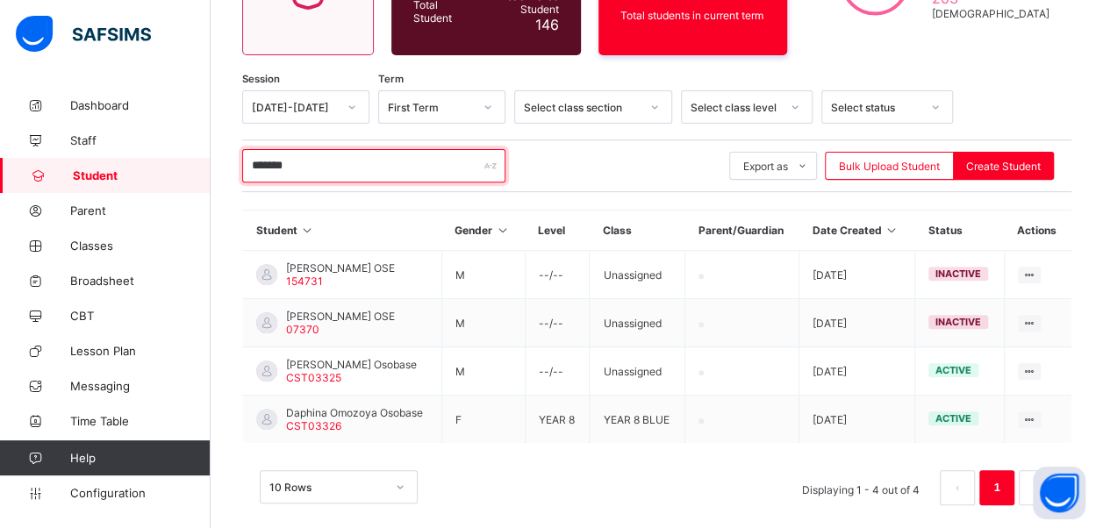
click at [320, 158] on input "*******" at bounding box center [373, 165] width 263 height 33
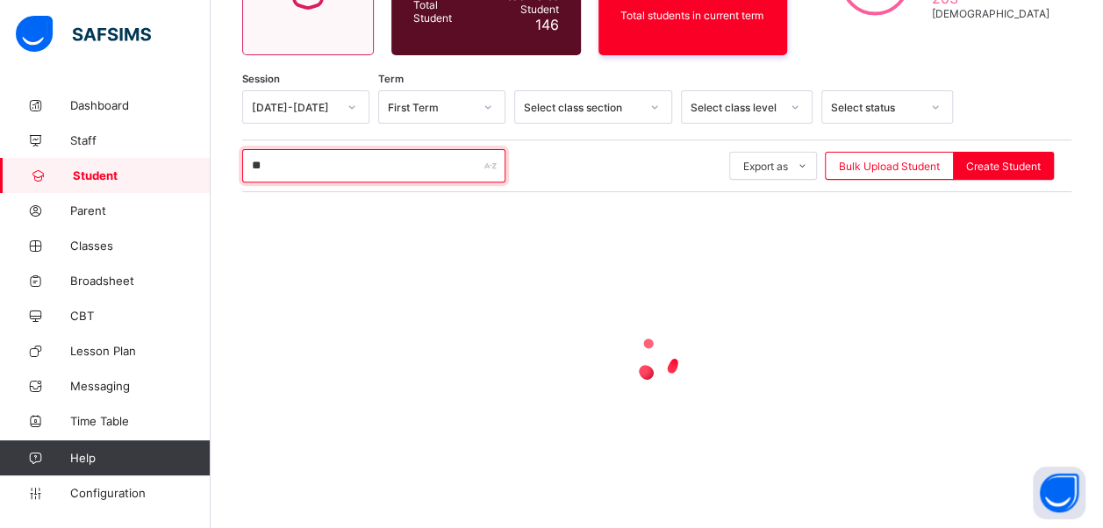
type input "*"
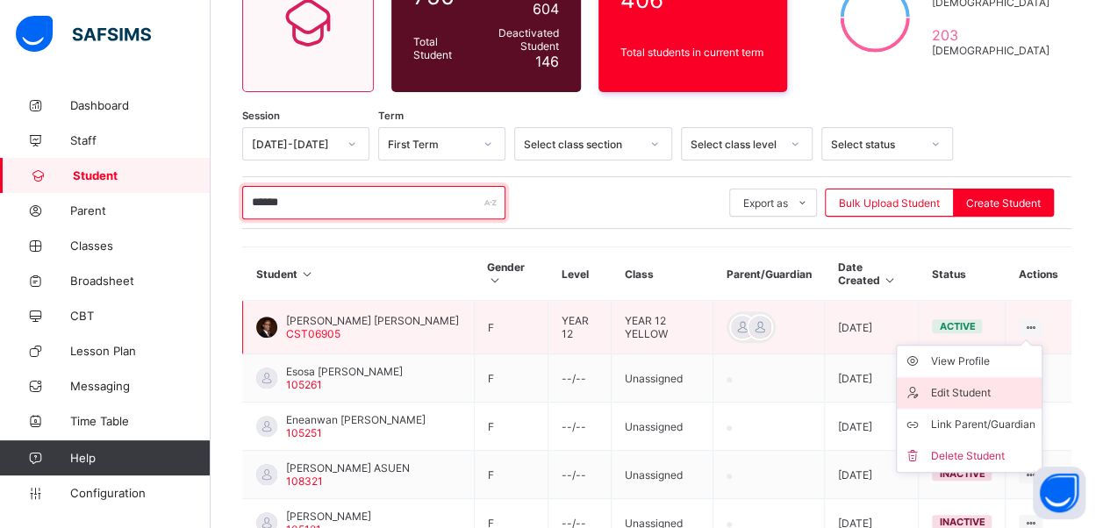
scroll to position [234, 0]
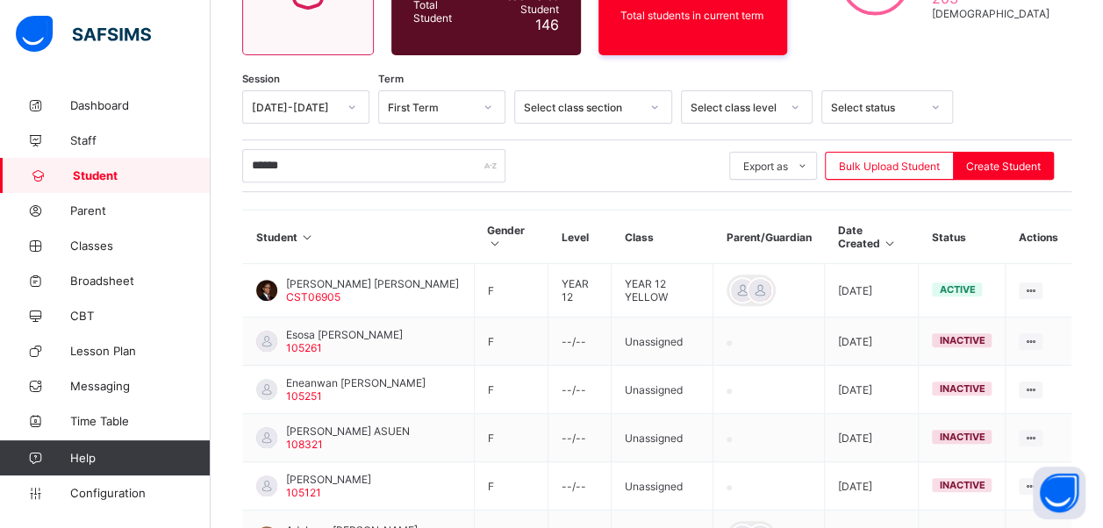
click at [393, 140] on div "****** Export as Pdf Report Excel Report Excel Report (LMS) Bulk Upload Student…" at bounding box center [656, 166] width 829 height 53
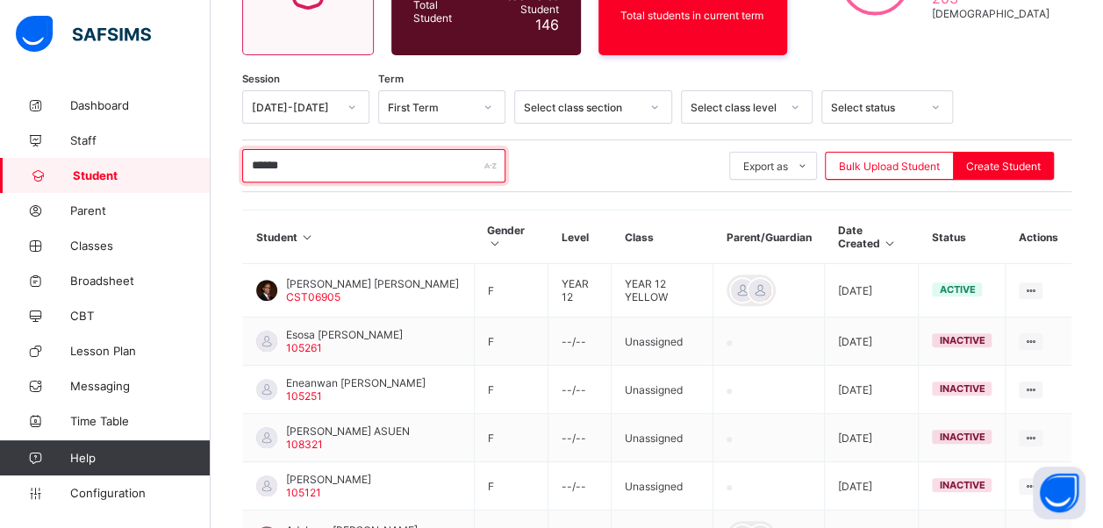
click at [372, 158] on input "******" at bounding box center [373, 165] width 263 height 33
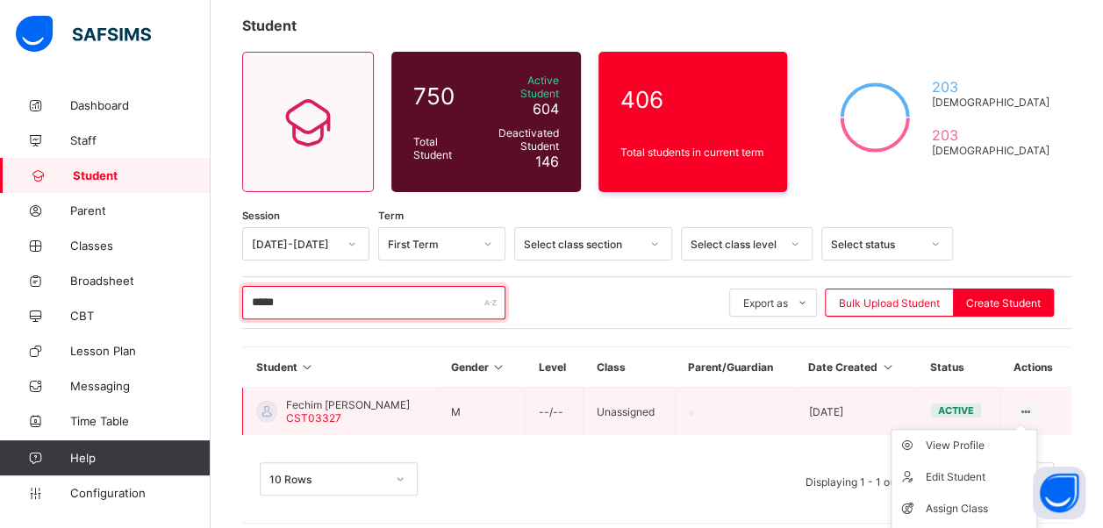
scroll to position [118, 0]
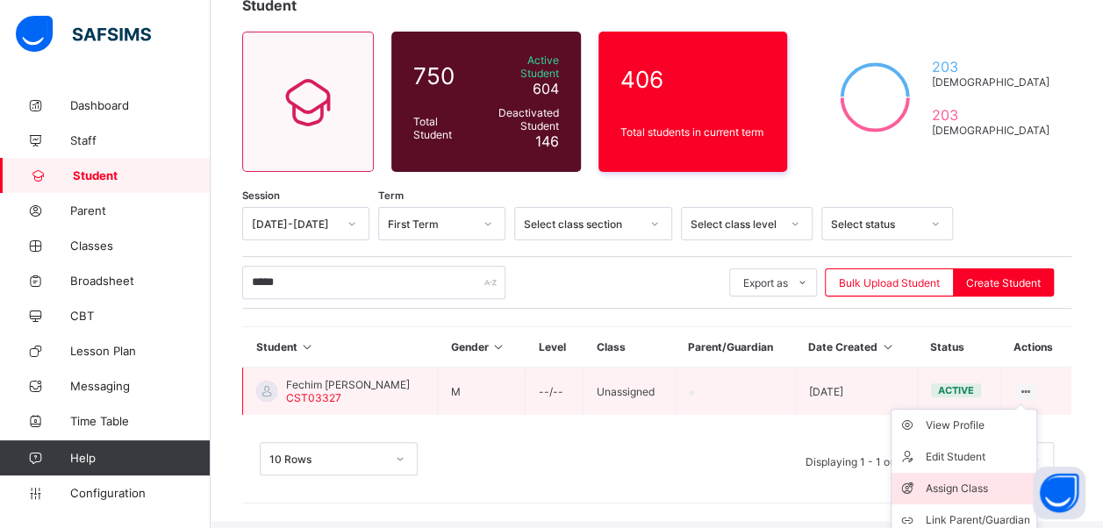
click at [988, 480] on div "Assign Class" at bounding box center [977, 489] width 104 height 18
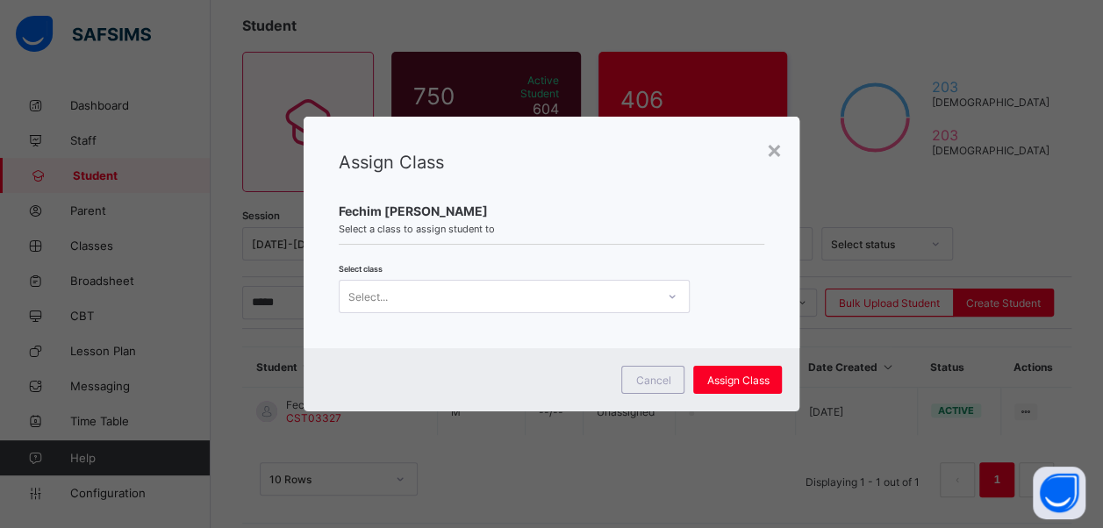
scroll to position [0, 0]
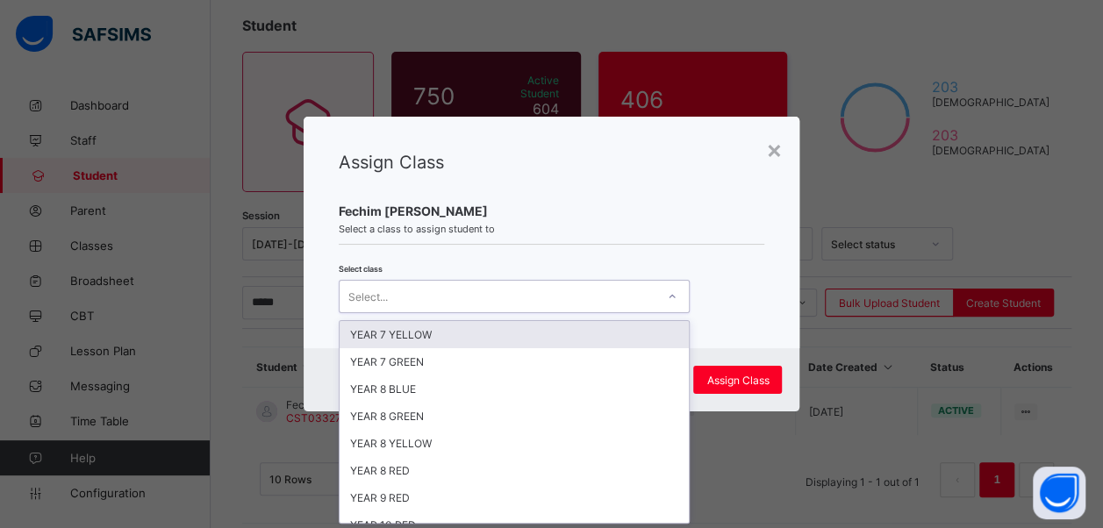
click at [669, 291] on icon at bounding box center [672, 297] width 11 height 18
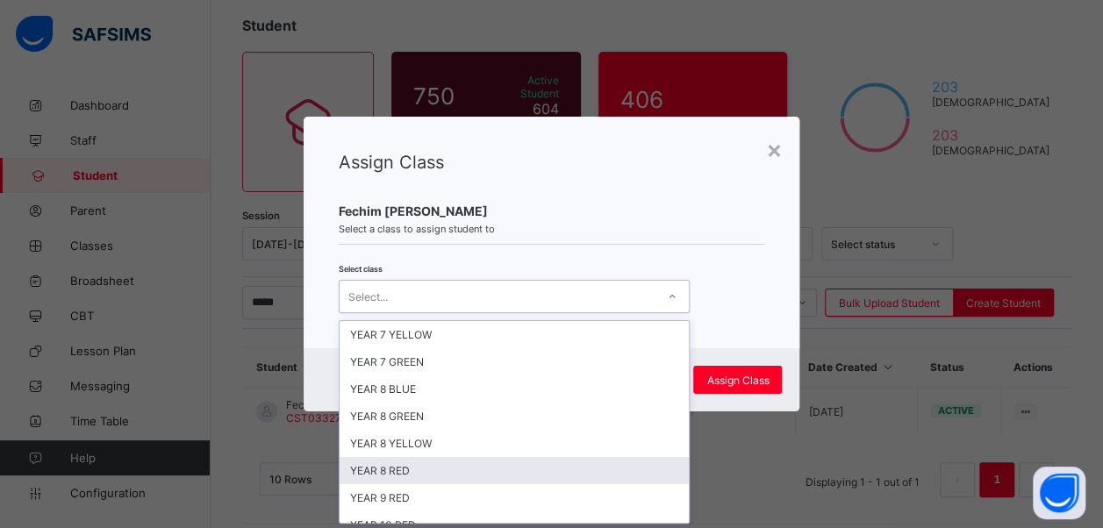
click at [562, 467] on div "YEAR 8 RED" at bounding box center [514, 470] width 349 height 27
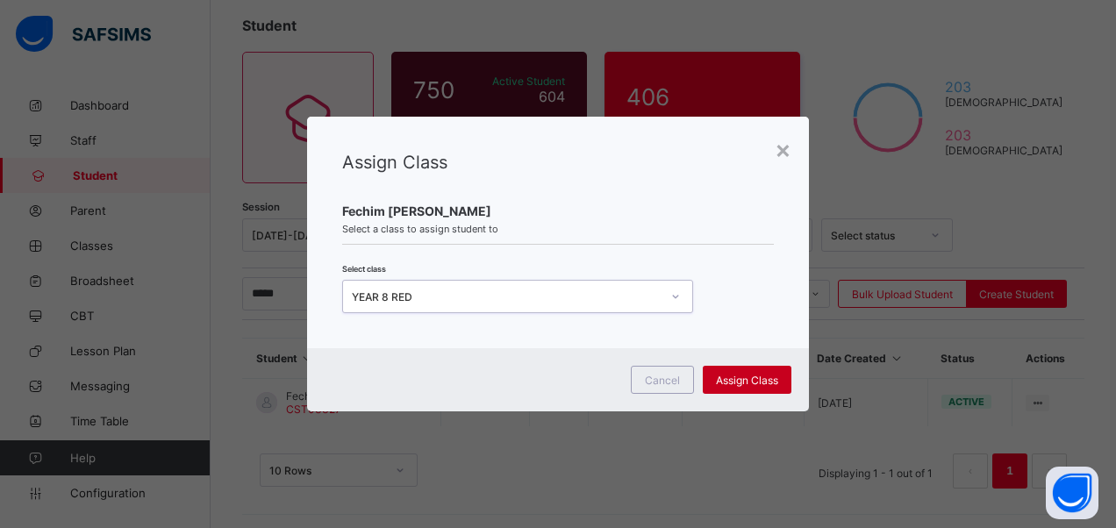
click at [760, 381] on span "Assign Class" at bounding box center [747, 380] width 62 height 13
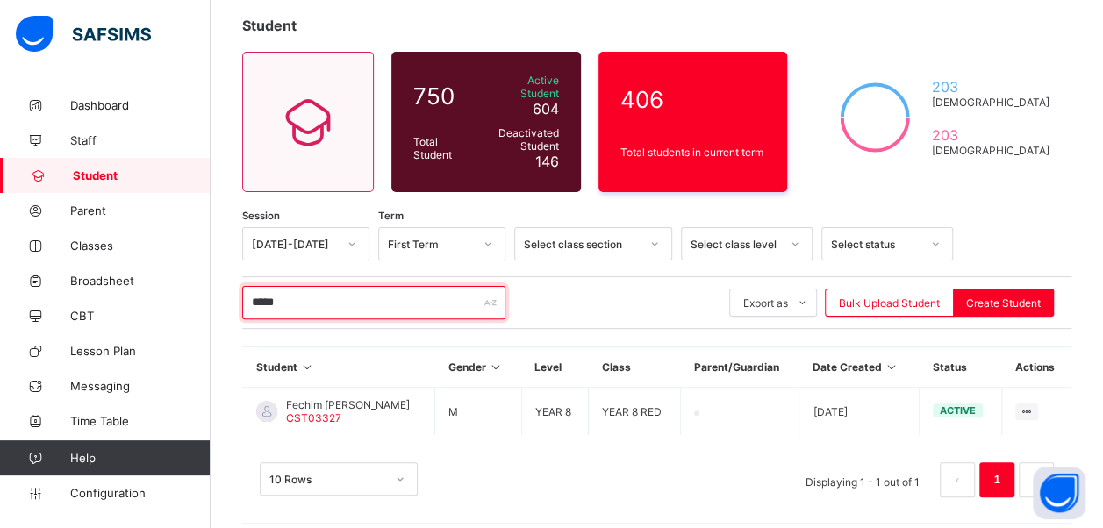
click at [335, 297] on input "*****" at bounding box center [373, 302] width 263 height 33
type input "*"
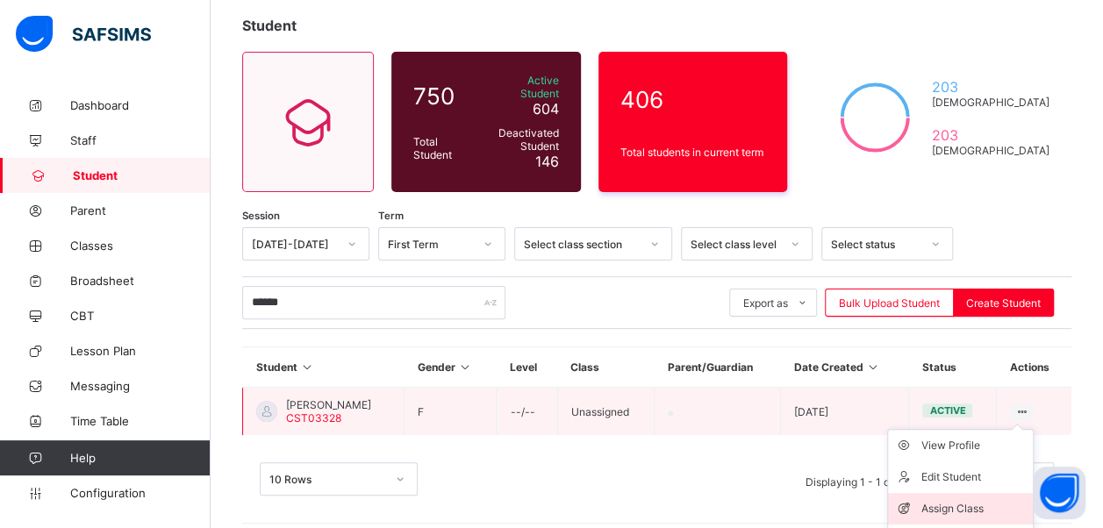
click at [967, 500] on div "Assign Class" at bounding box center [973, 509] width 104 height 18
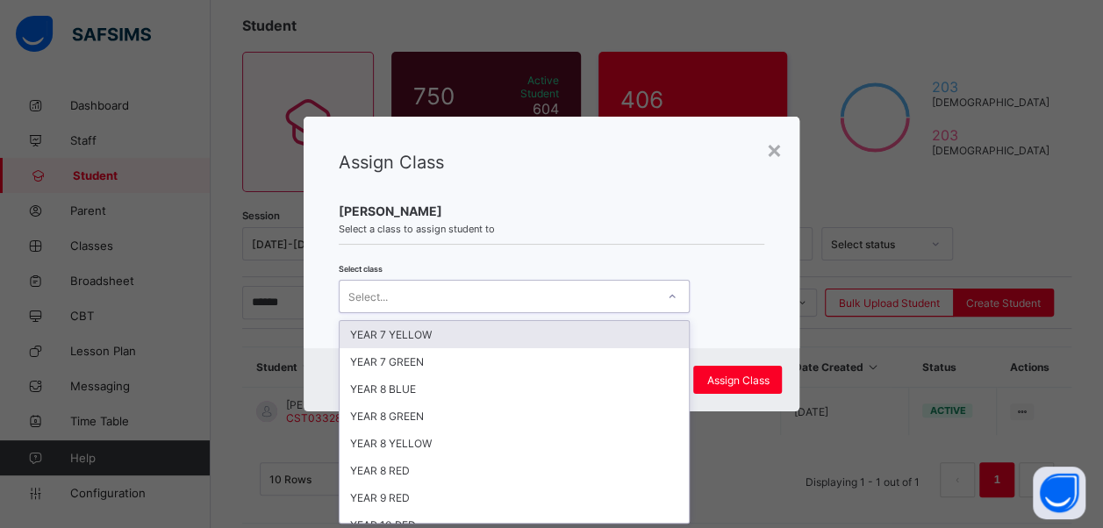
click at [667, 293] on icon at bounding box center [672, 297] width 11 height 18
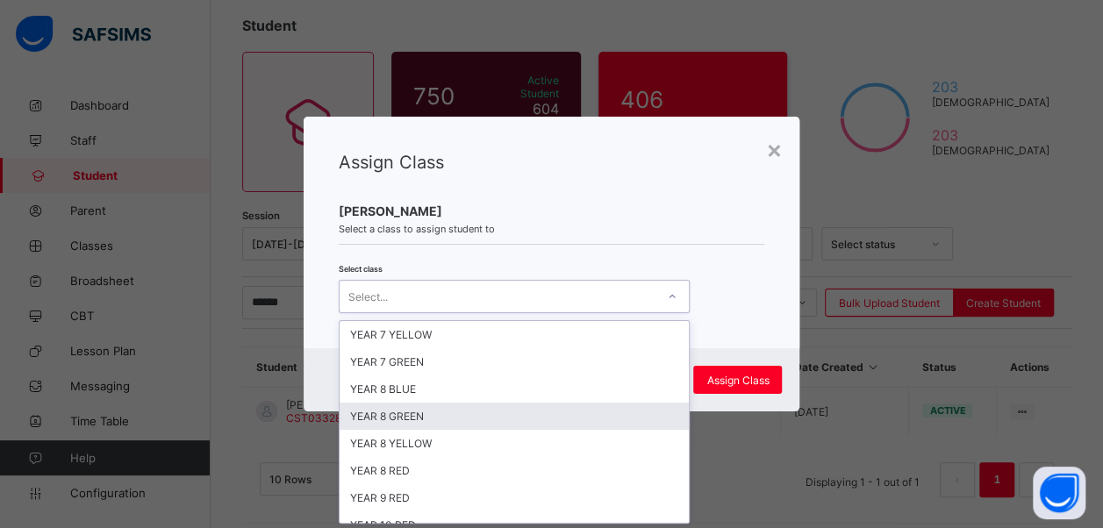
click at [489, 414] on div "YEAR 8 GREEN" at bounding box center [514, 416] width 349 height 27
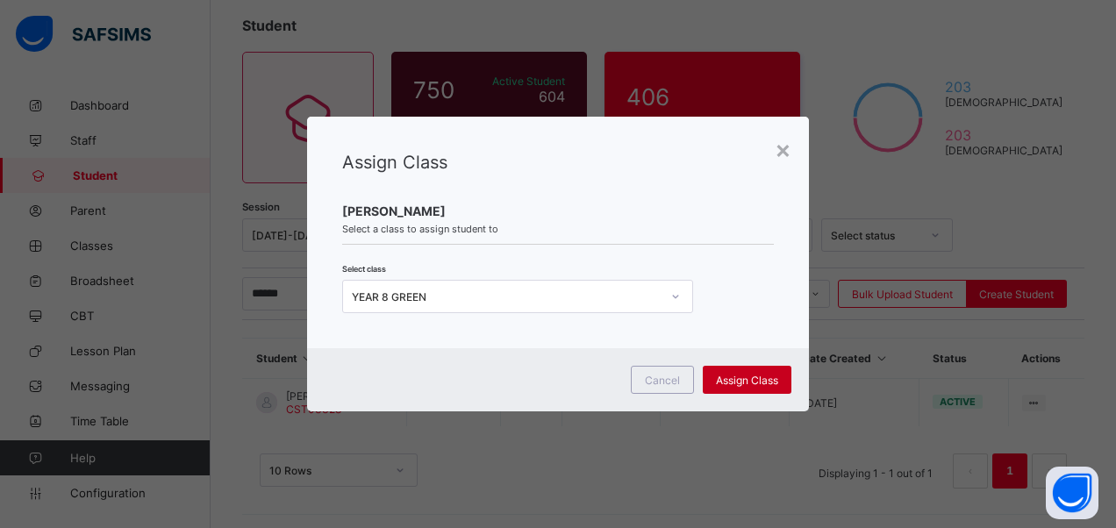
click at [769, 374] on span "Assign Class" at bounding box center [747, 380] width 62 height 13
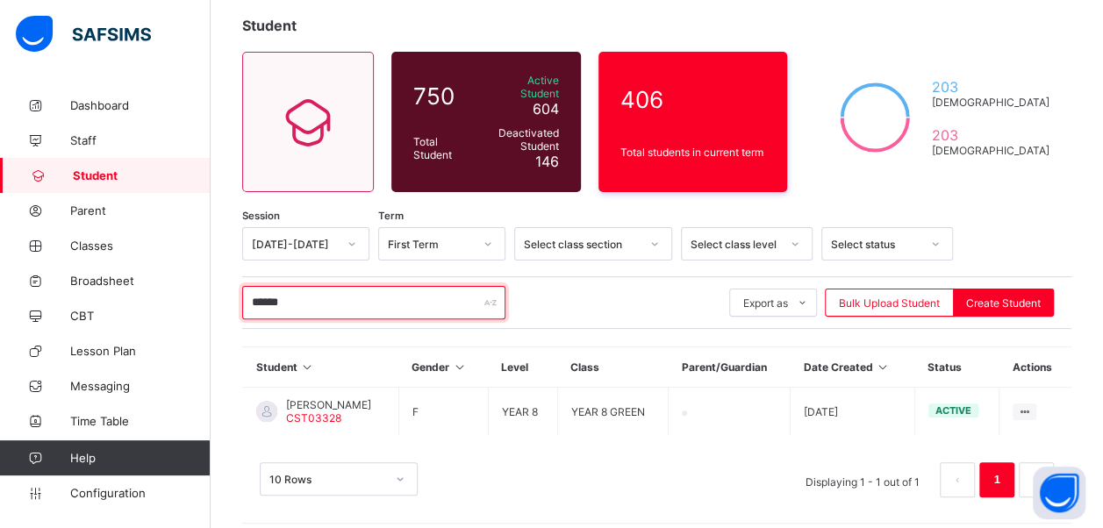
click at [331, 287] on input "******" at bounding box center [373, 302] width 263 height 33
type input "*"
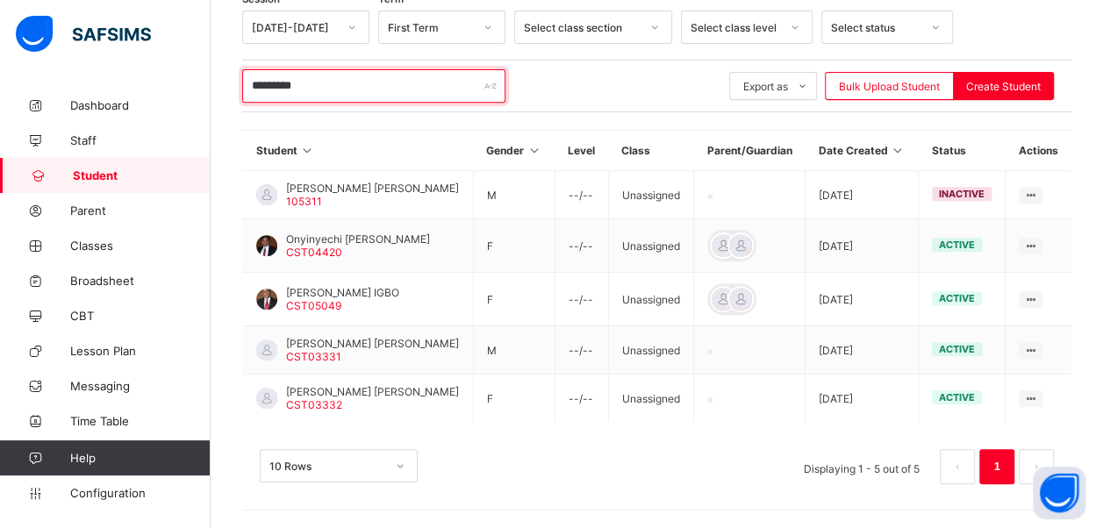
scroll to position [333, 0]
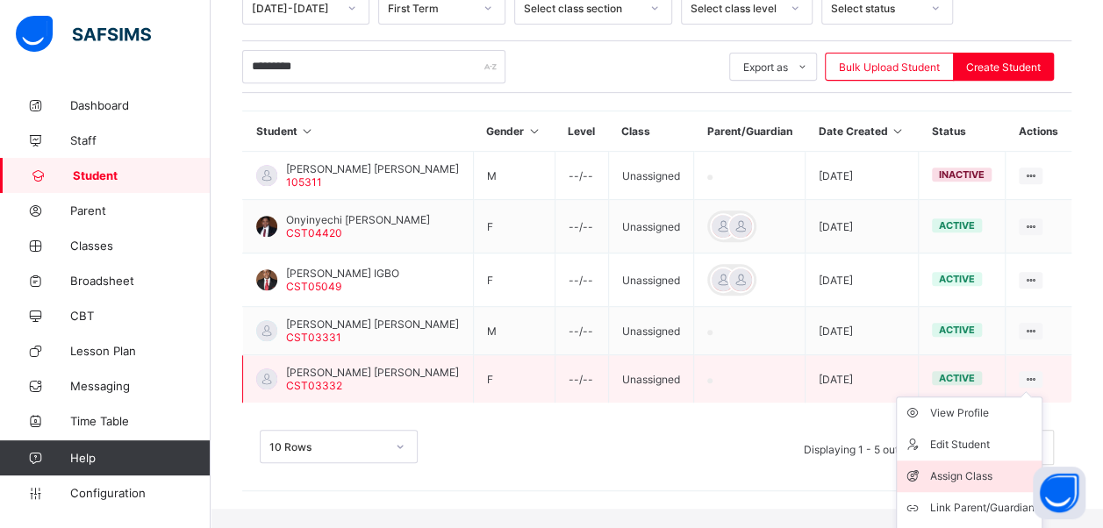
click at [977, 485] on div "Assign Class" at bounding box center [982, 477] width 104 height 18
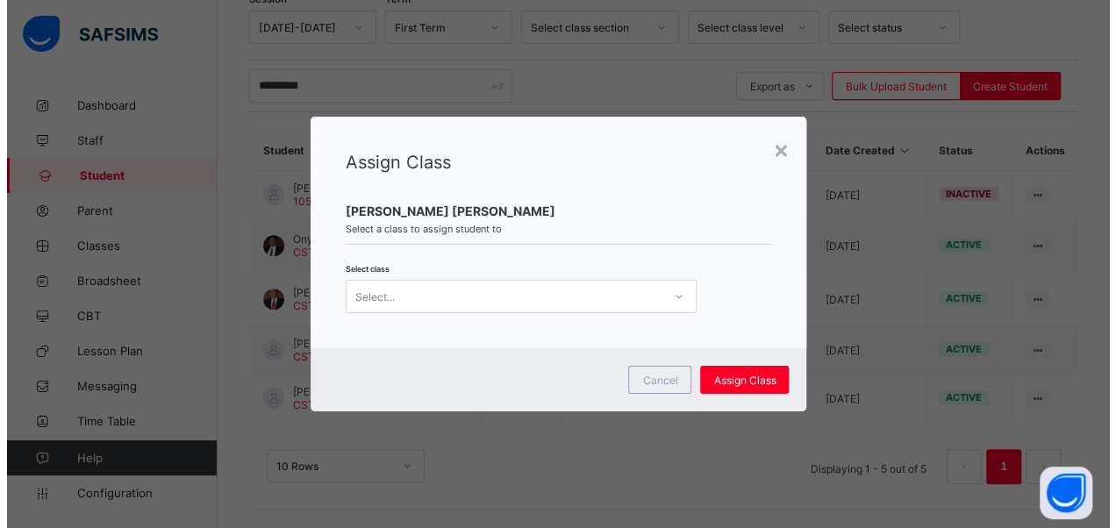
scroll to position [0, 0]
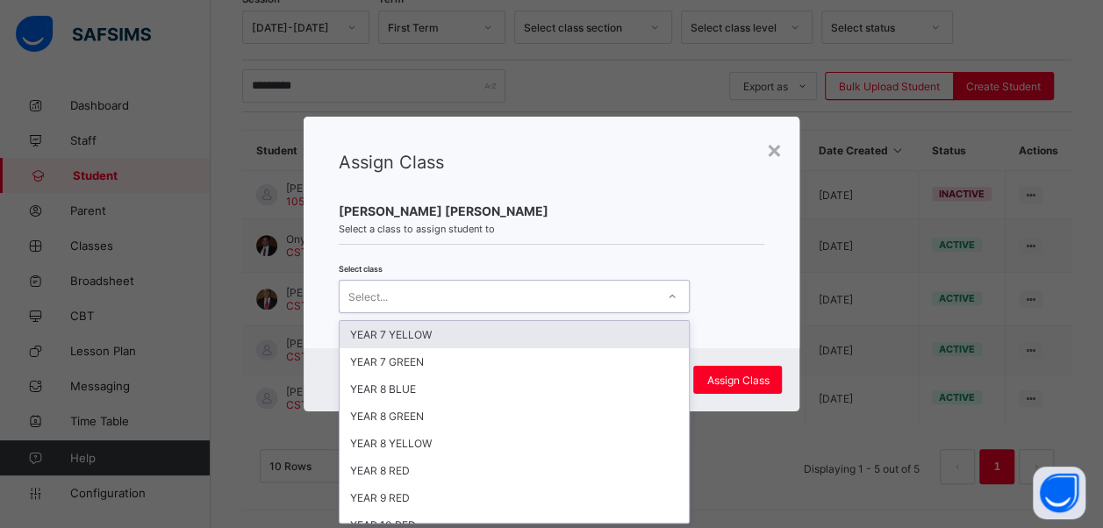
click at [669, 295] on icon at bounding box center [672, 297] width 11 height 18
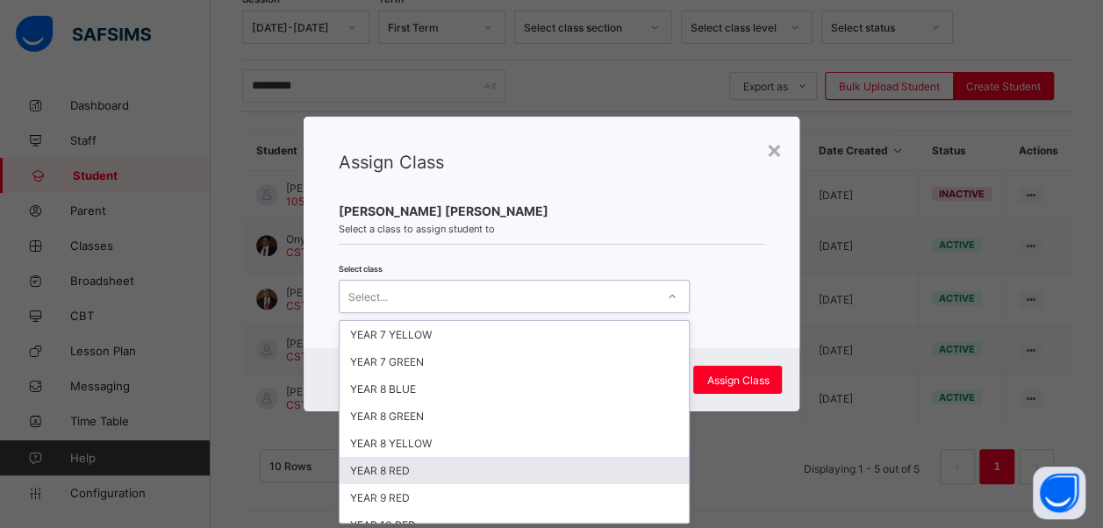
click at [503, 457] on div "YEAR 8 RED" at bounding box center [514, 470] width 349 height 27
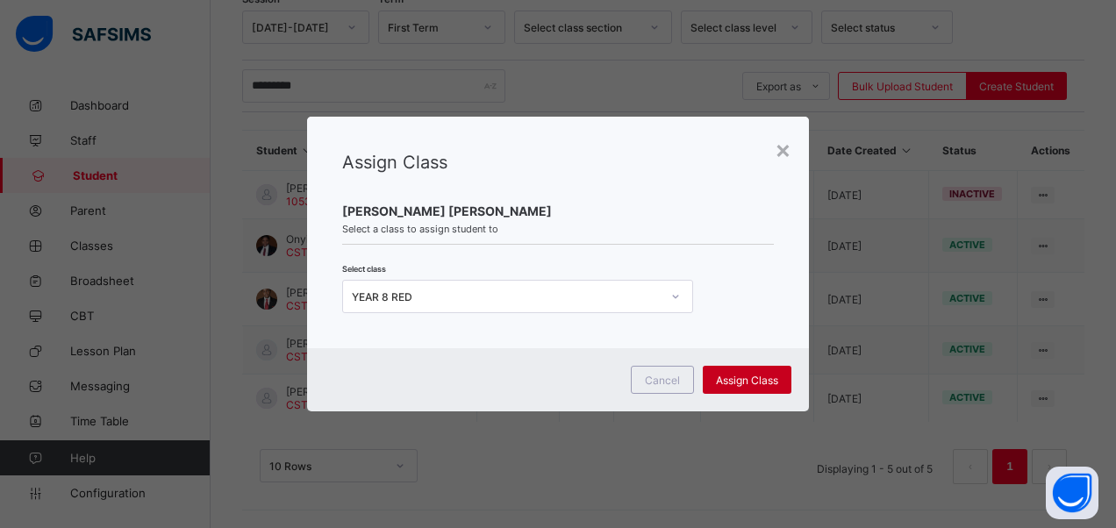
click at [743, 383] on span "Assign Class" at bounding box center [747, 380] width 62 height 13
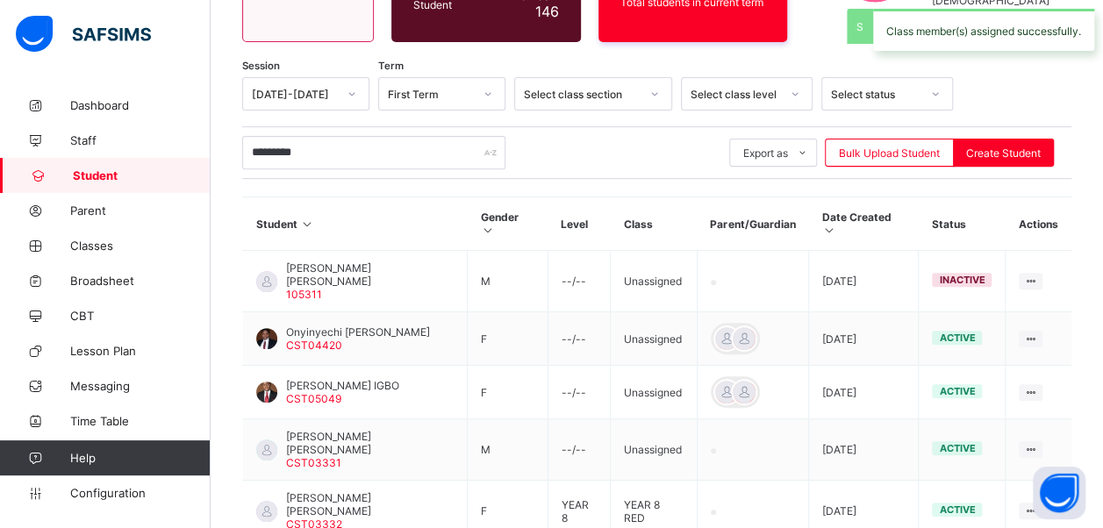
scroll to position [333, 0]
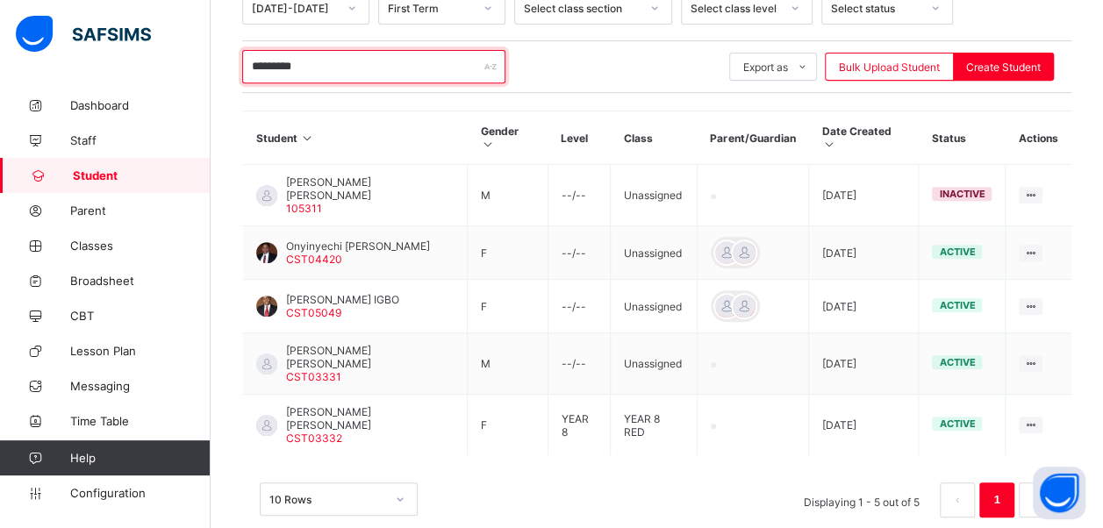
click at [357, 61] on input "*********" at bounding box center [373, 66] width 263 height 33
type input "*"
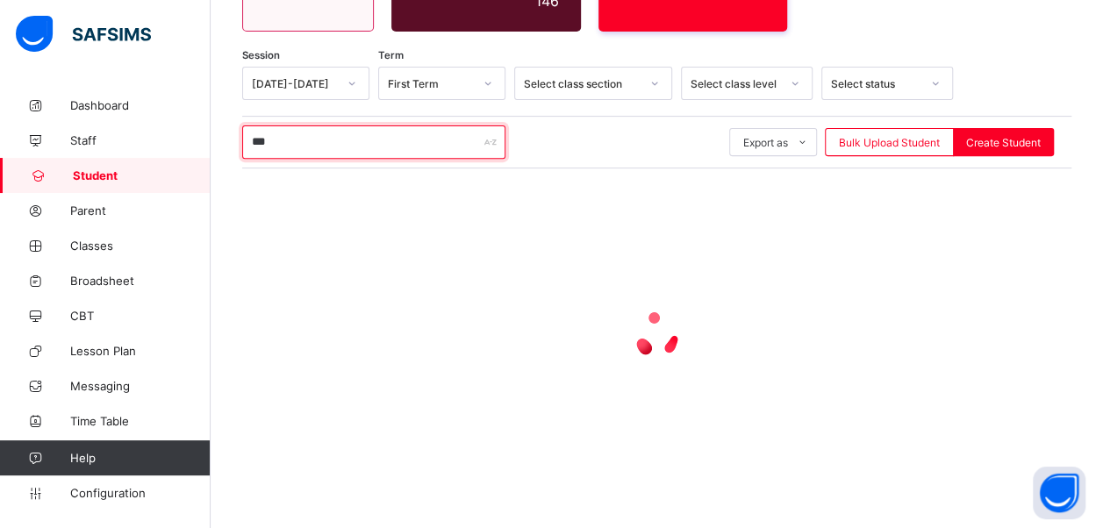
scroll to position [247, 0]
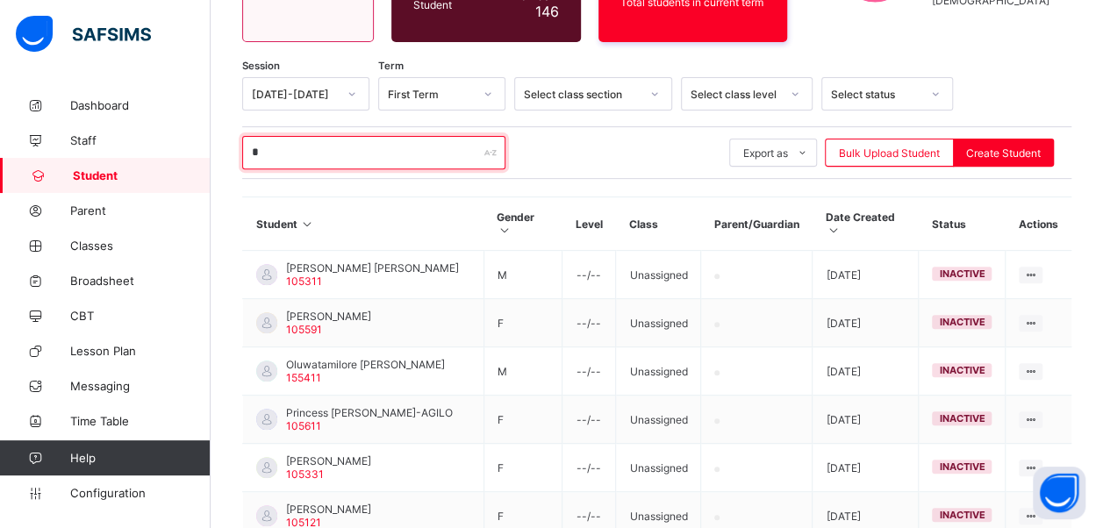
type input "*"
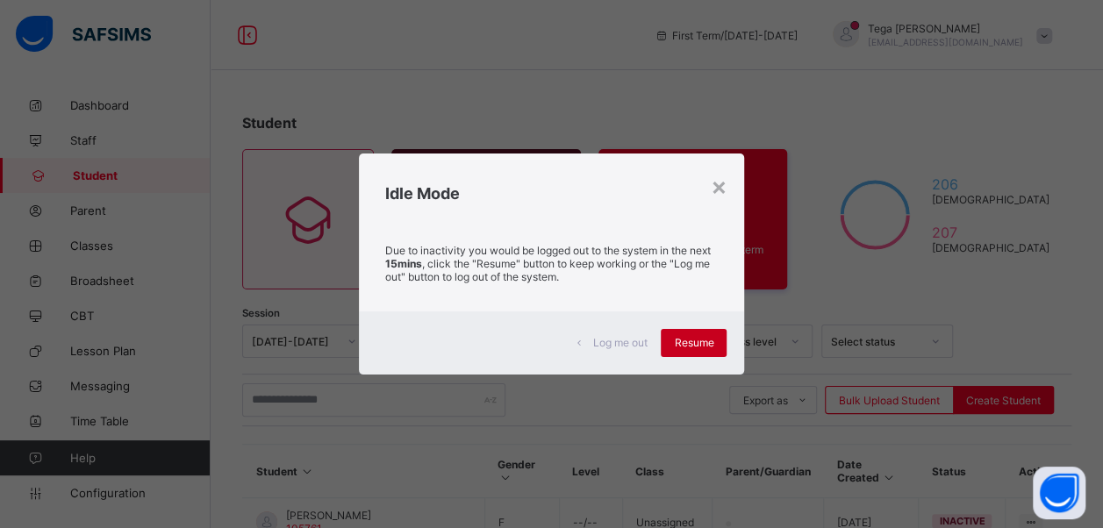
click at [695, 341] on span "Resume" at bounding box center [693, 342] width 39 height 13
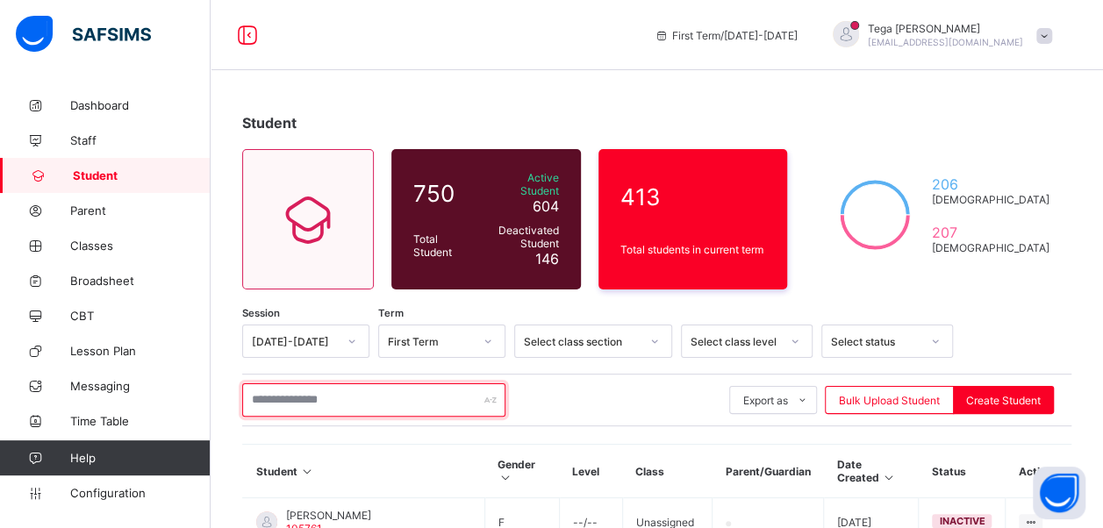
click at [355, 383] on input "text" at bounding box center [373, 399] width 263 height 33
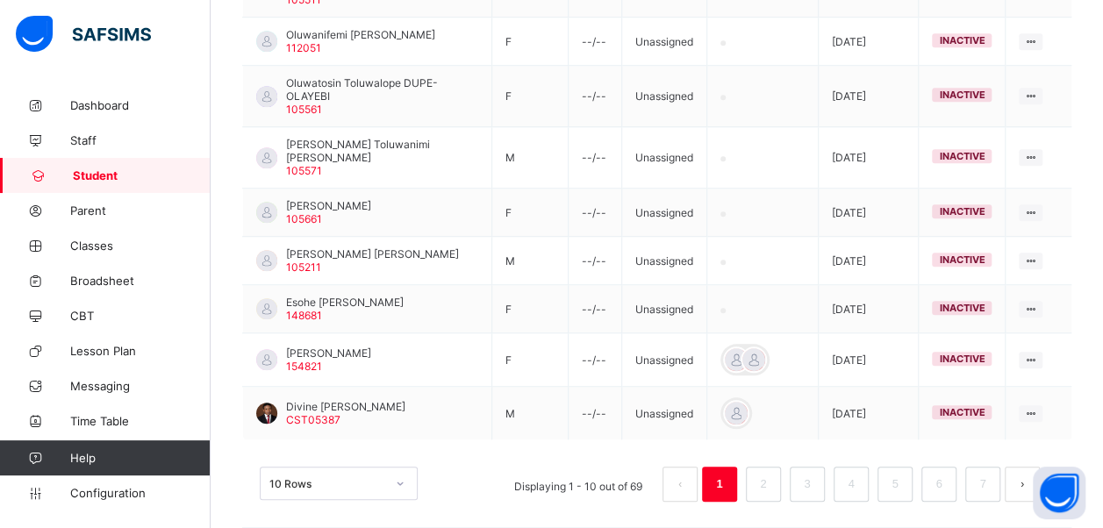
scroll to position [128, 0]
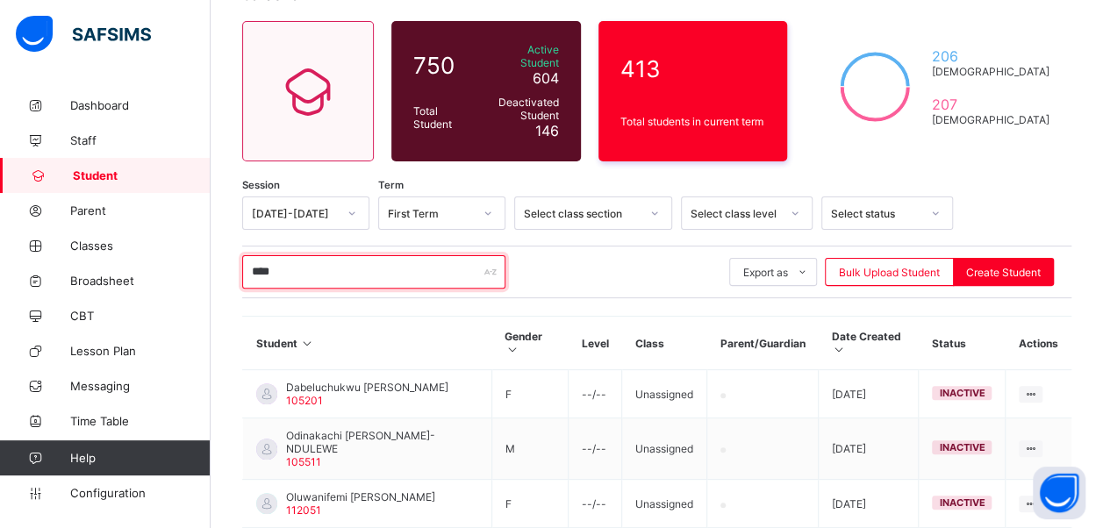
click at [339, 255] on input "****" at bounding box center [373, 271] width 263 height 33
type input "*"
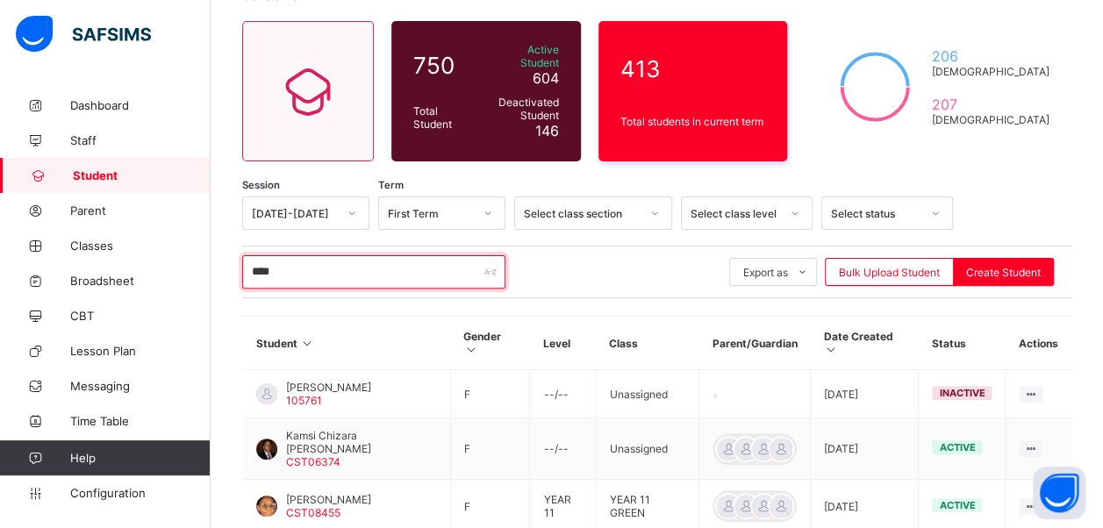
scroll to position [268, 0]
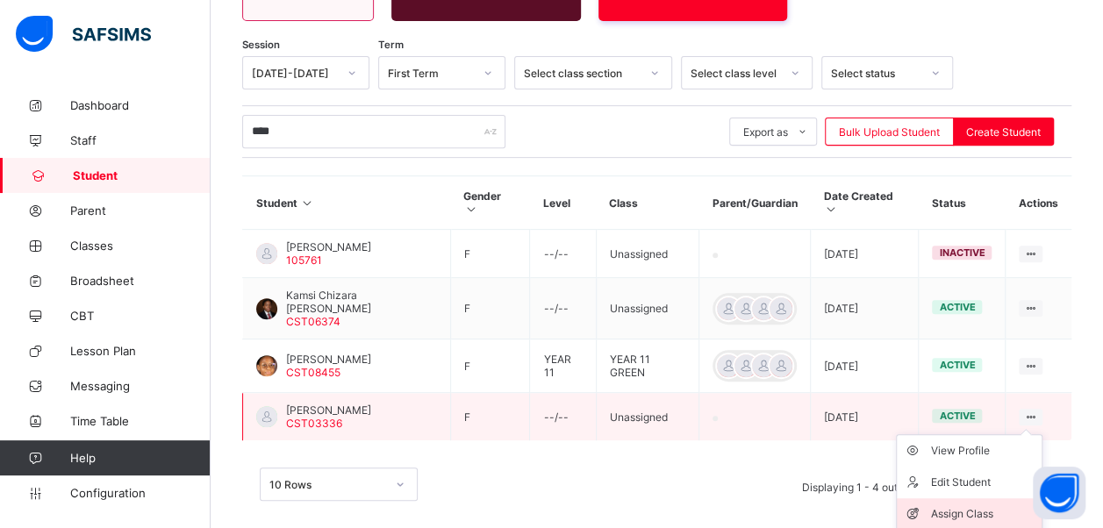
click at [988, 505] on div "Assign Class" at bounding box center [982, 514] width 104 height 18
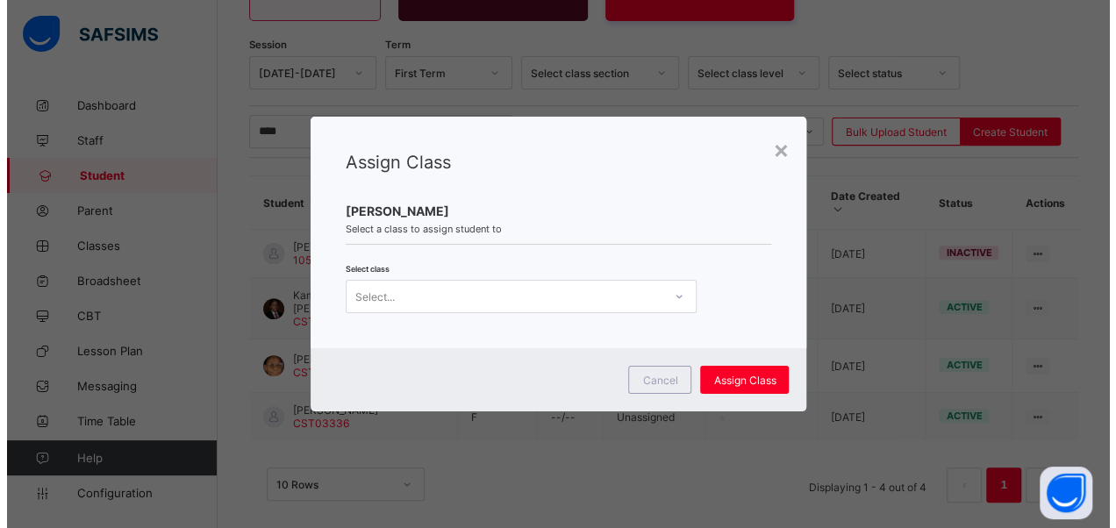
scroll to position [0, 0]
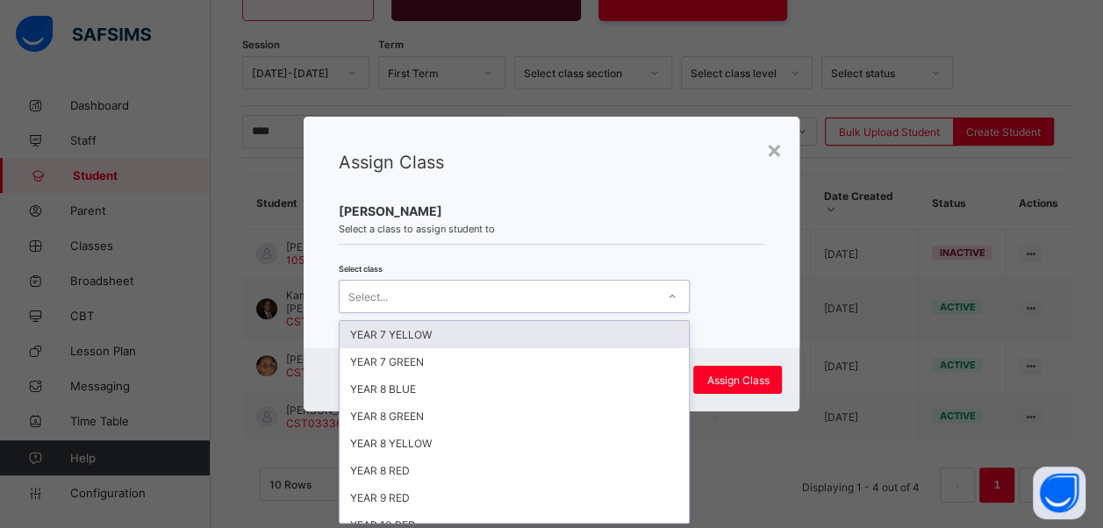
click at [667, 299] on icon at bounding box center [672, 297] width 11 height 18
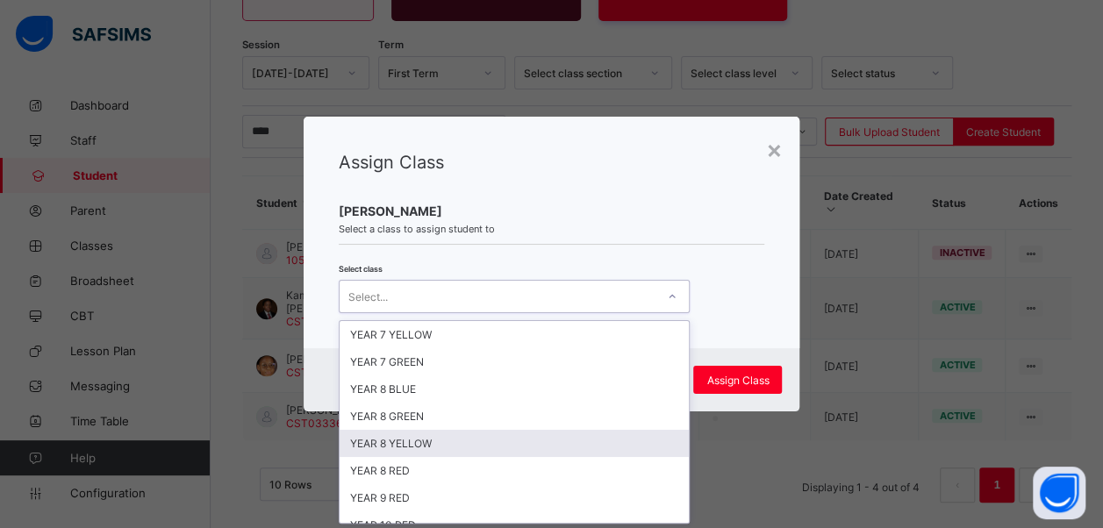
click at [518, 449] on div "YEAR 8 YELLOW" at bounding box center [514, 443] width 349 height 27
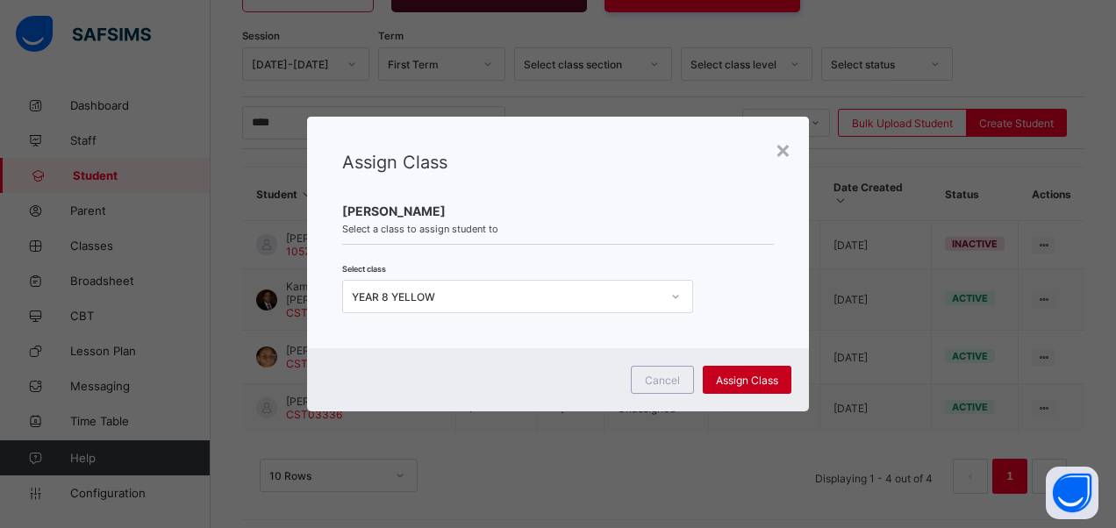
click at [717, 376] on span "Assign Class" at bounding box center [747, 380] width 62 height 13
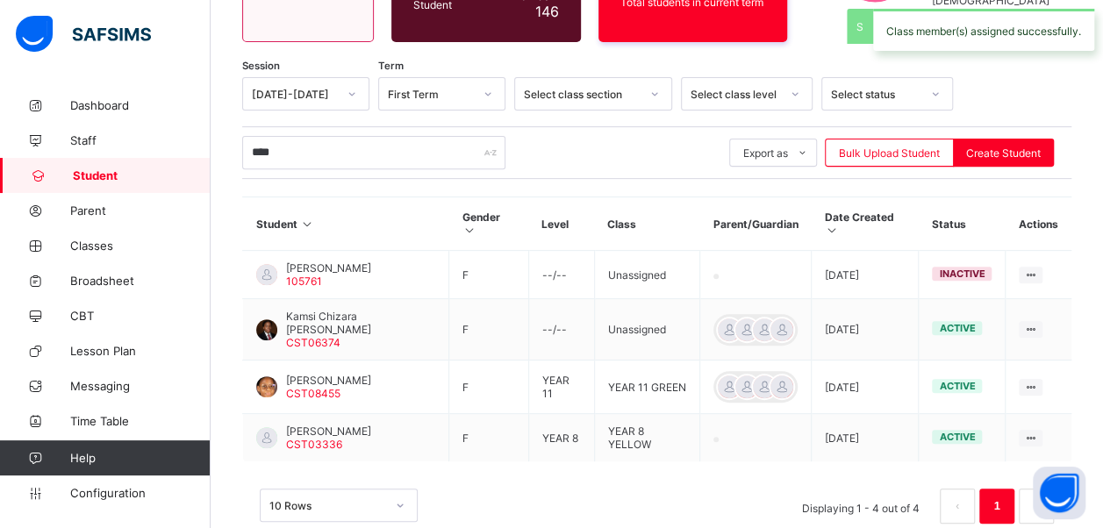
scroll to position [268, 0]
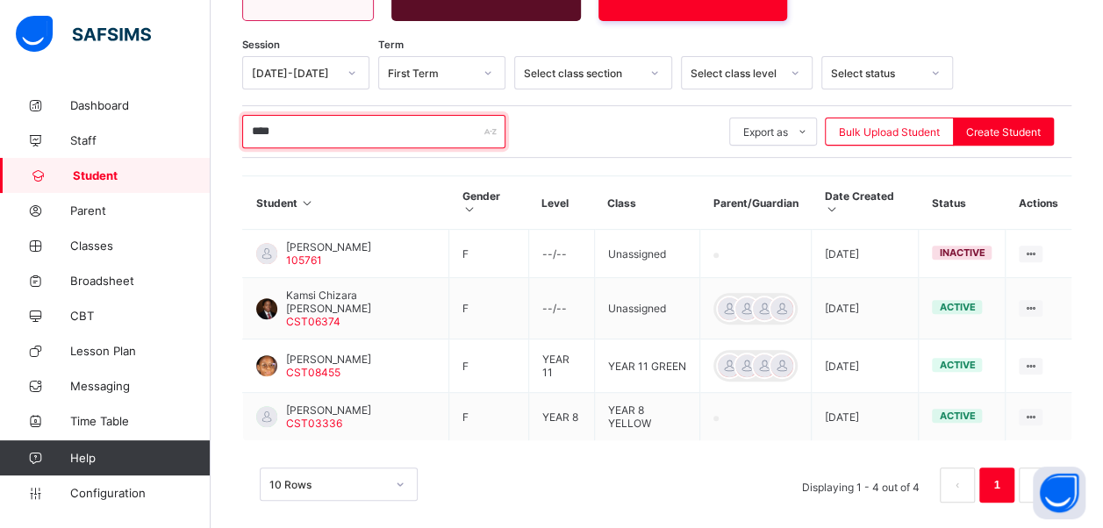
click at [347, 118] on input "****" at bounding box center [373, 131] width 263 height 33
type input "*"
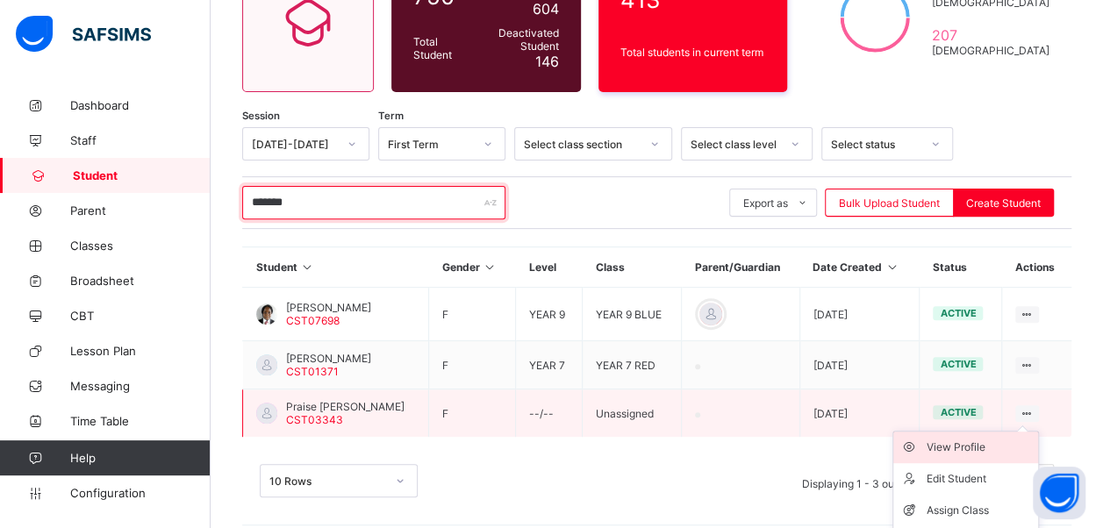
scroll to position [244, 0]
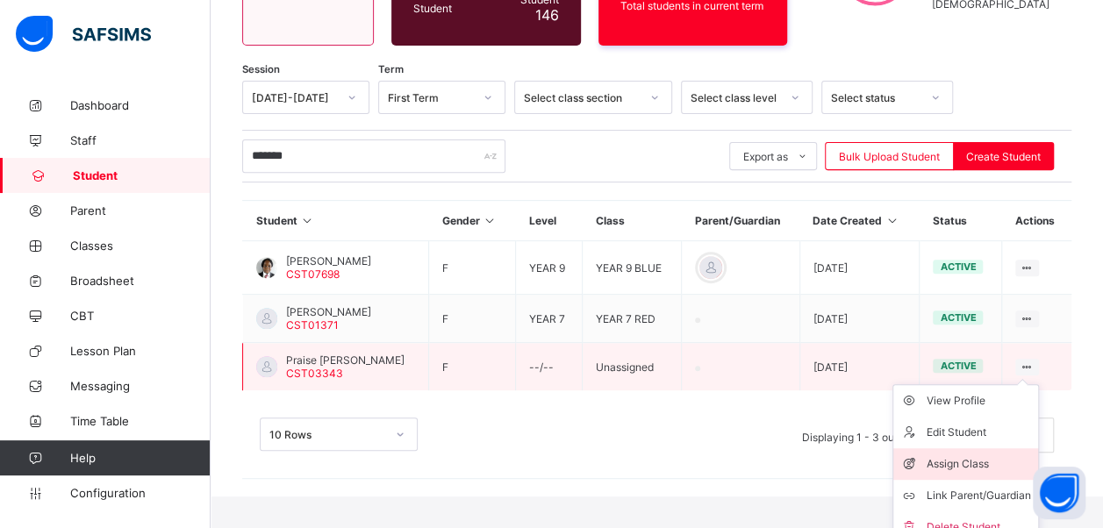
click at [977, 455] on div "Assign Class" at bounding box center [979, 464] width 104 height 18
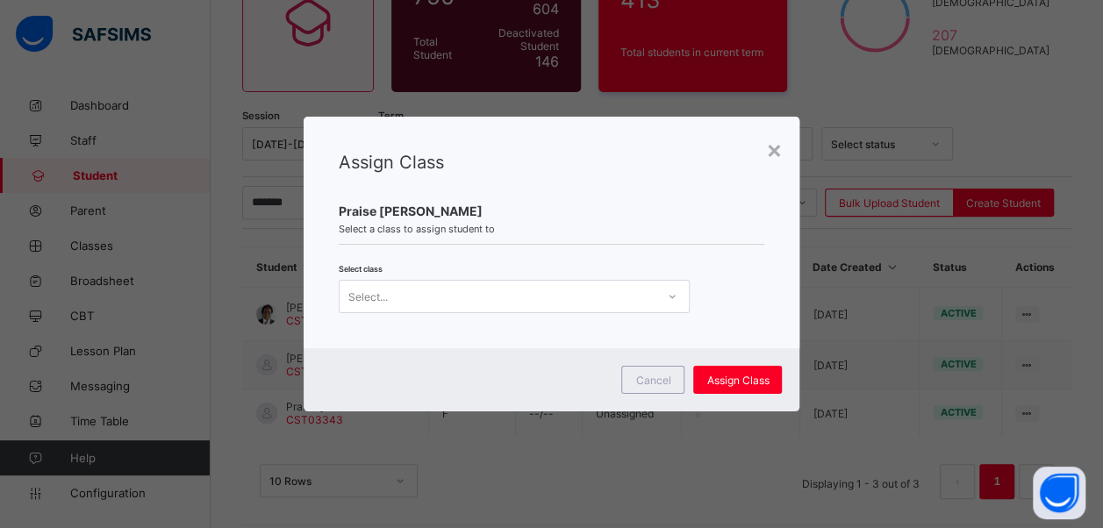
scroll to position [0, 0]
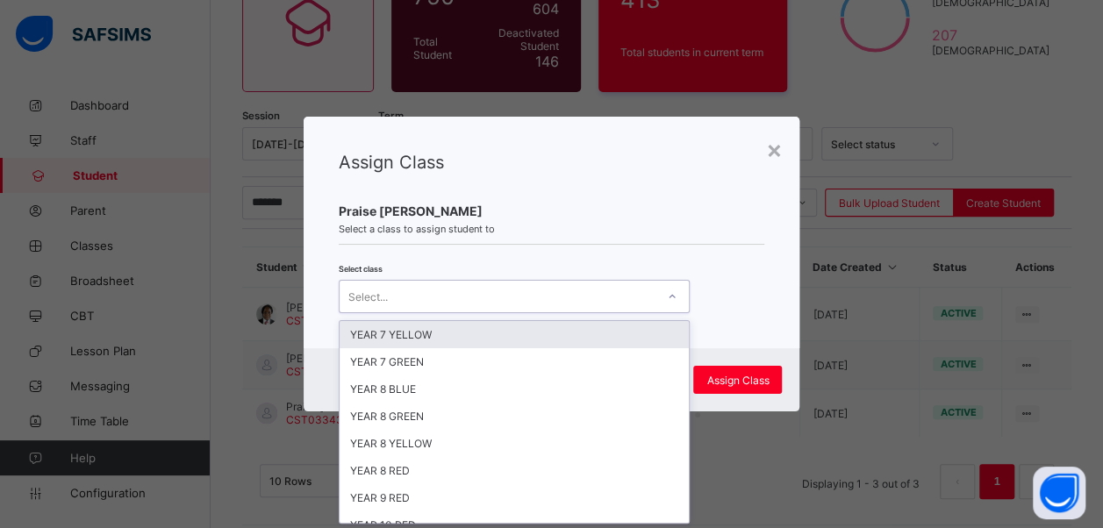
click at [391, 301] on div "Select..." at bounding box center [498, 296] width 316 height 25
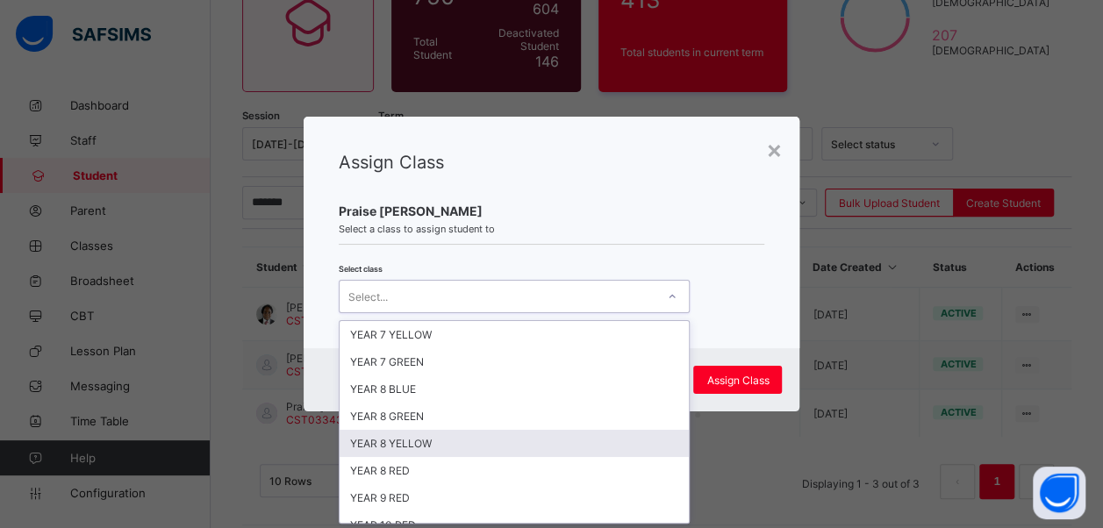
click at [450, 433] on div "YEAR 8 YELLOW" at bounding box center [514, 443] width 349 height 27
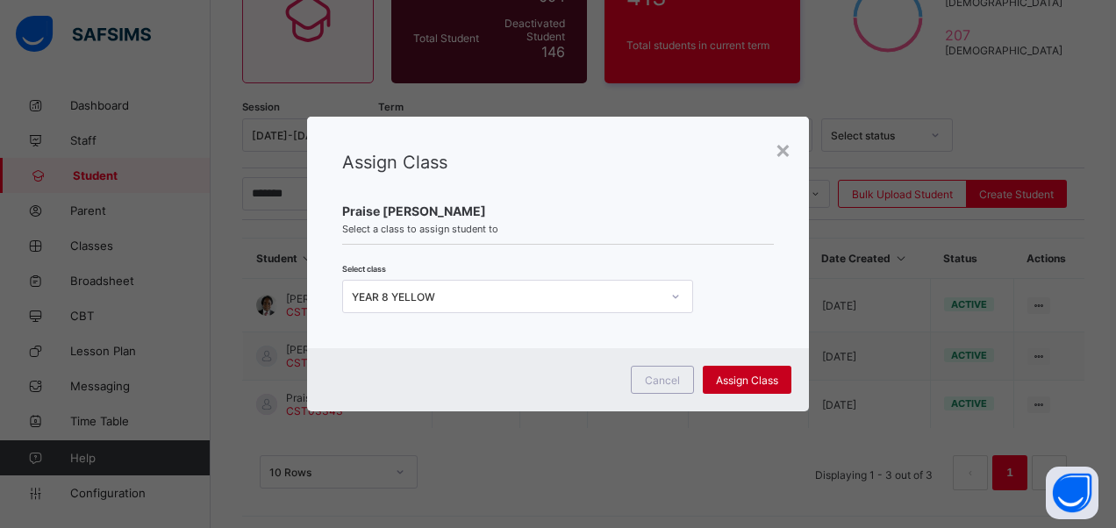
click at [738, 372] on div "Assign Class" at bounding box center [747, 380] width 89 height 28
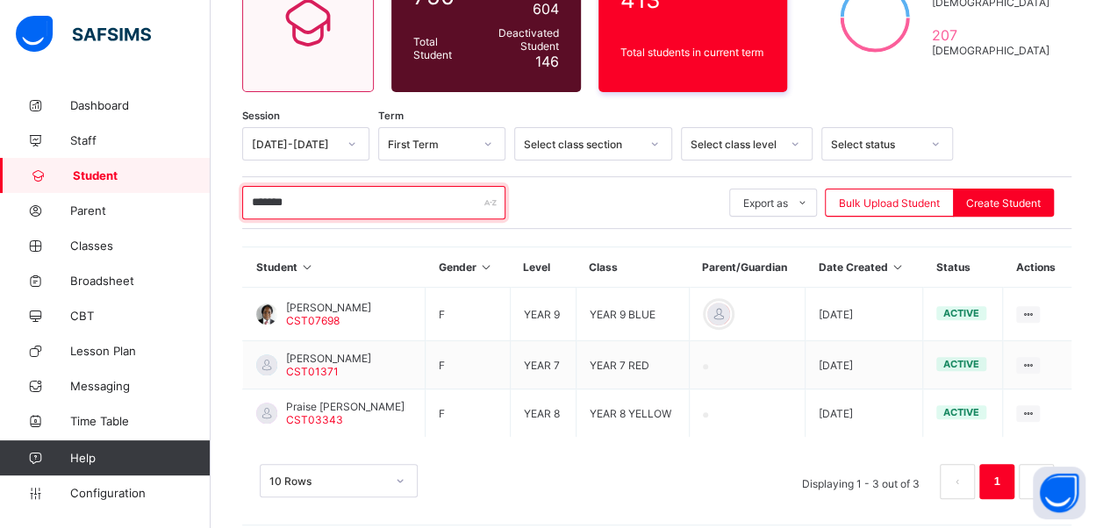
click at [333, 201] on input "*******" at bounding box center [373, 202] width 263 height 33
type input "*"
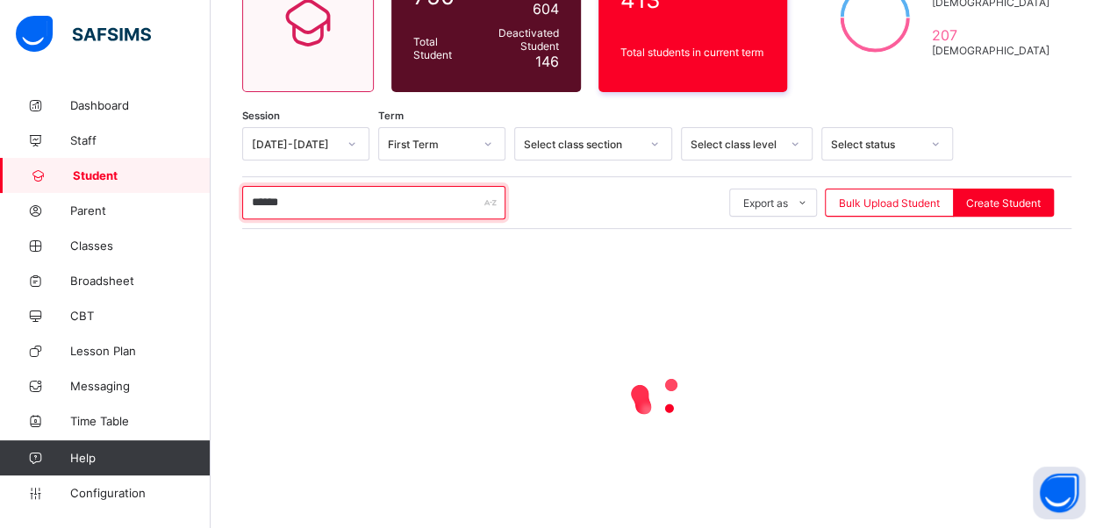
type input "******"
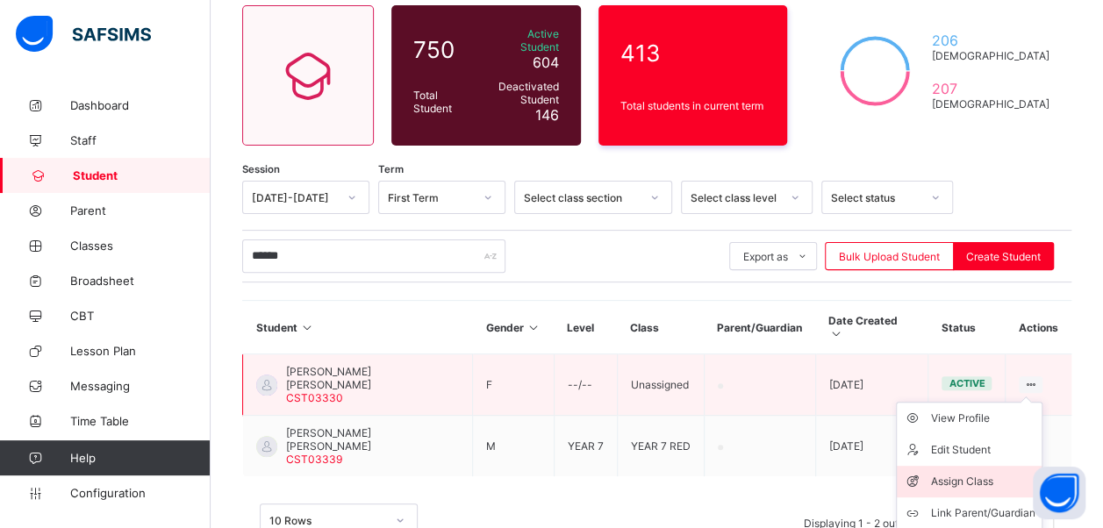
click at [967, 473] on div "Assign Class" at bounding box center [982, 482] width 104 height 18
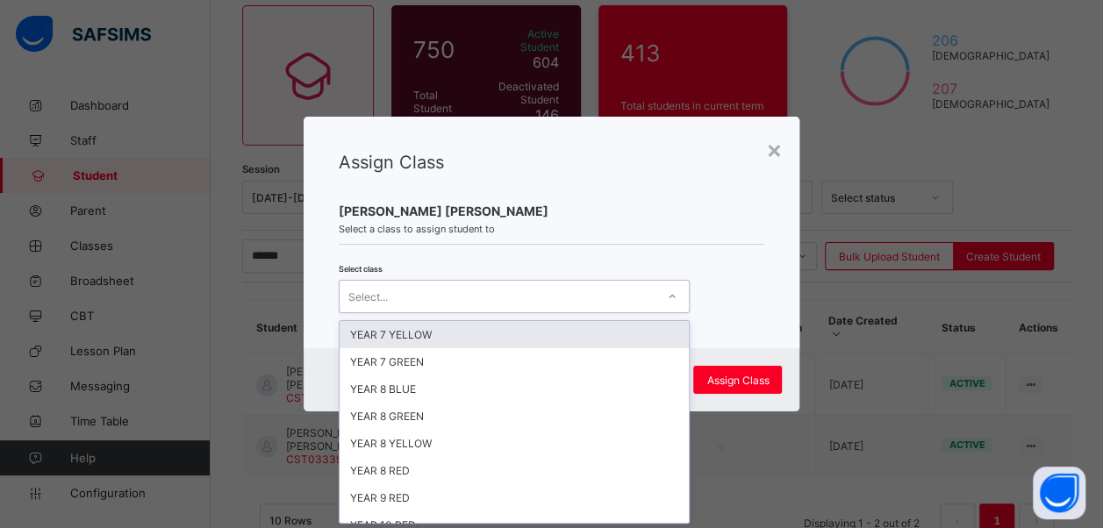
scroll to position [0, 0]
click at [674, 295] on icon at bounding box center [672, 297] width 11 height 18
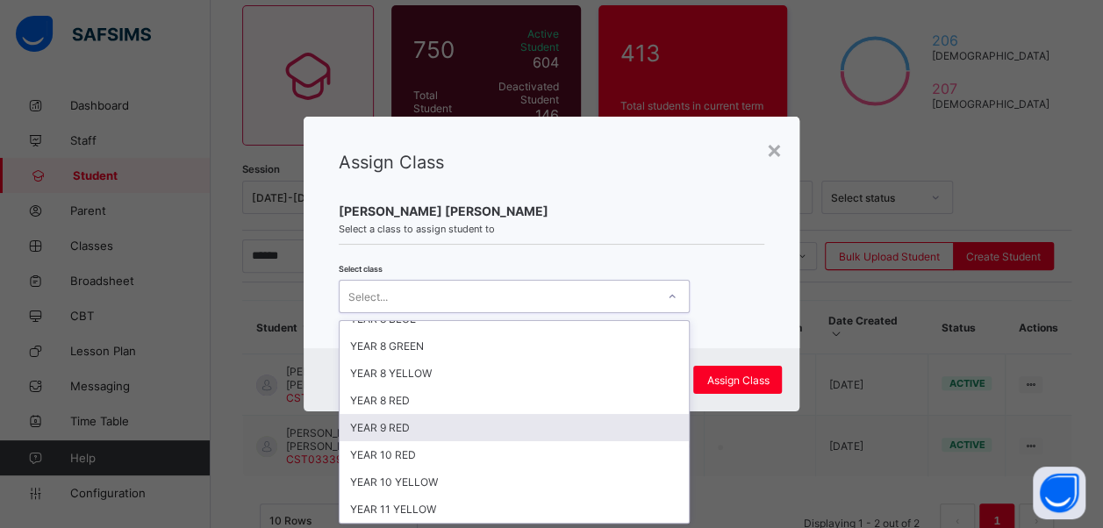
scroll to position [247, 0]
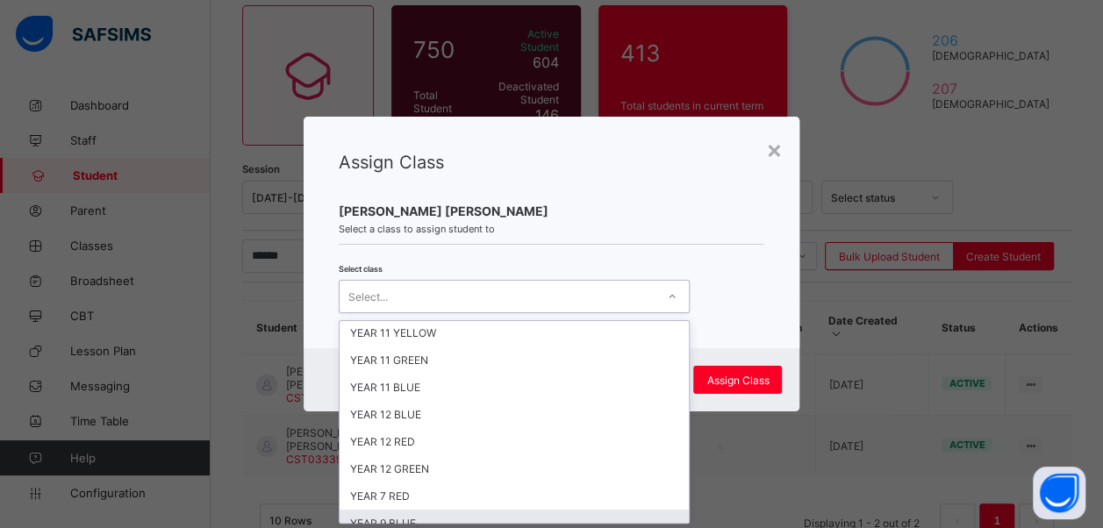
click at [512, 510] on div "YEAR 9 BLUE" at bounding box center [514, 523] width 349 height 27
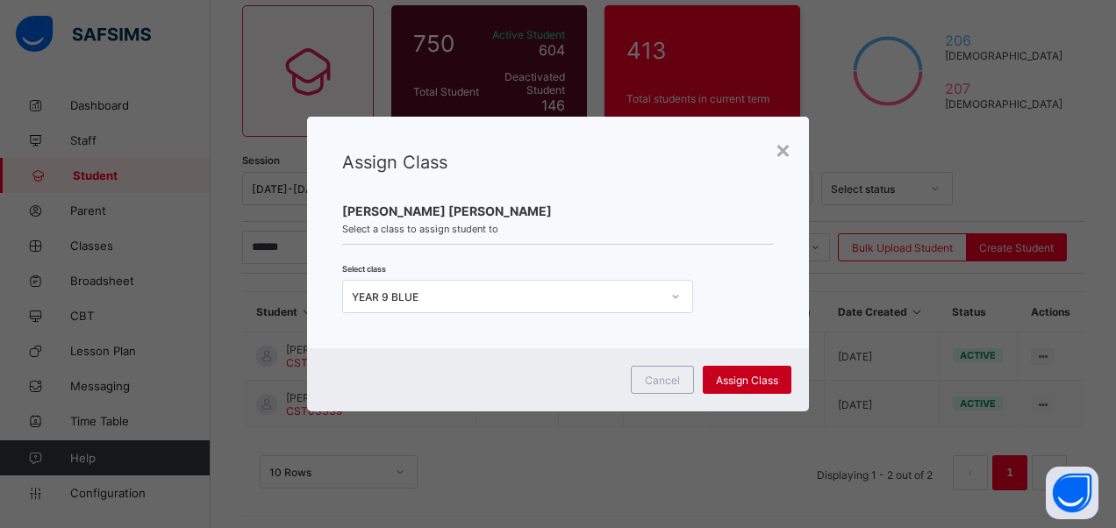
click at [741, 383] on span "Assign Class" at bounding box center [747, 380] width 62 height 13
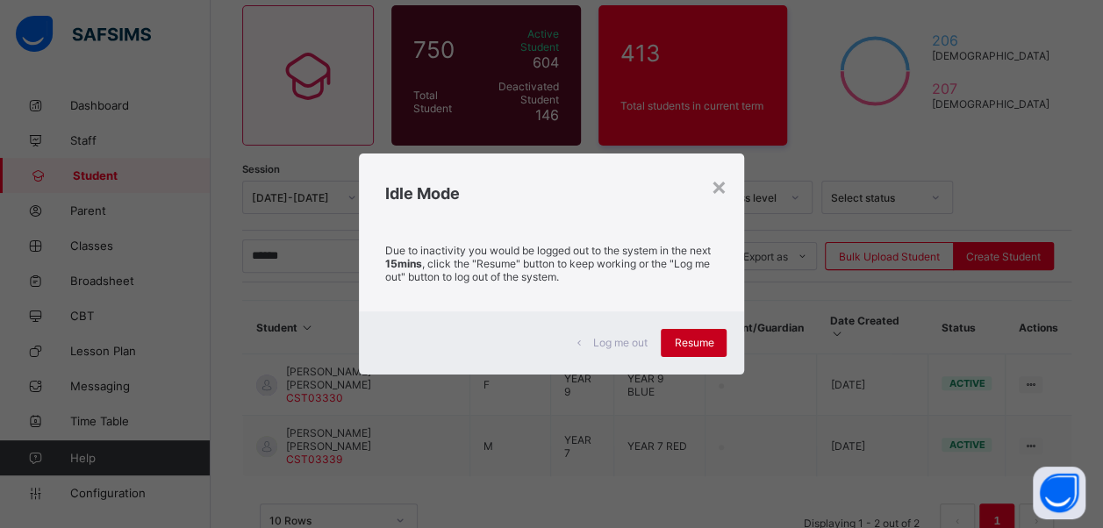
click at [698, 347] on span "Resume" at bounding box center [693, 342] width 39 height 13
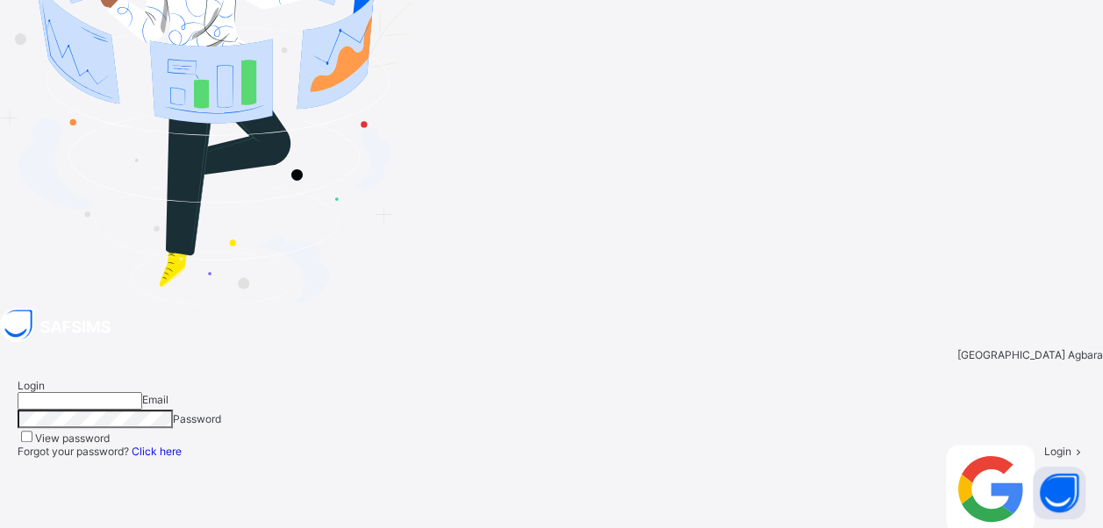
type input "**********"
